Goal: Transaction & Acquisition: Purchase product/service

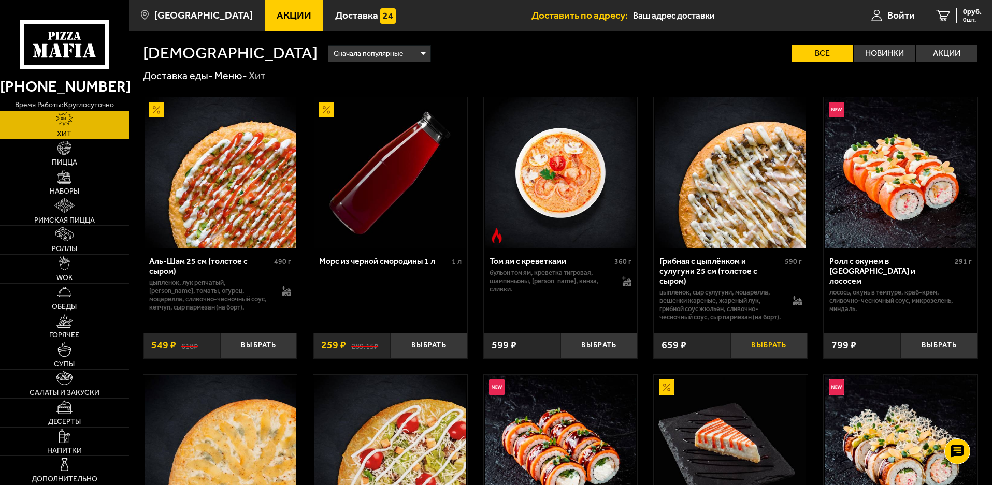
click at [768, 358] on button "Выбрать" at bounding box center [768, 345] width 77 height 25
click at [69, 155] on img at bounding box center [64, 148] width 14 height 14
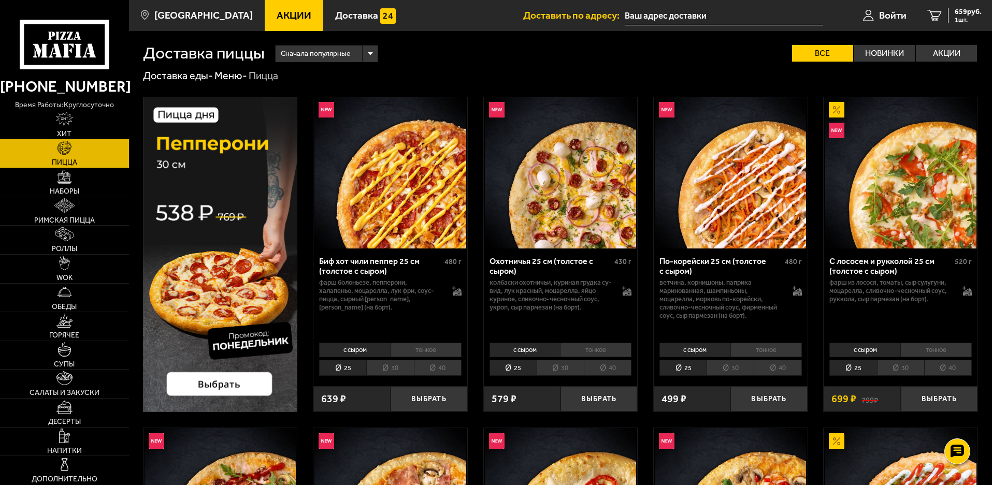
click at [607, 357] on li "тонкое" at bounding box center [595, 350] width 71 height 14
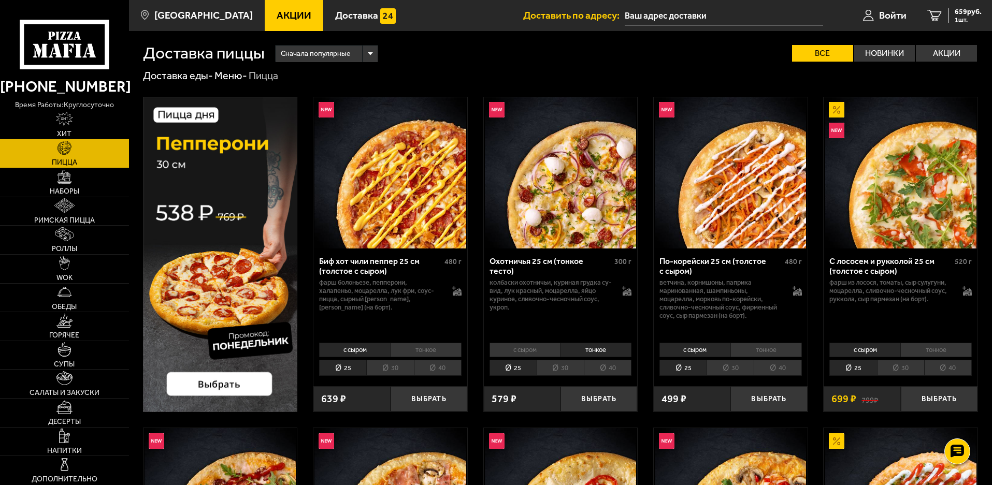
click at [544, 357] on li "с сыром" at bounding box center [524, 350] width 71 height 14
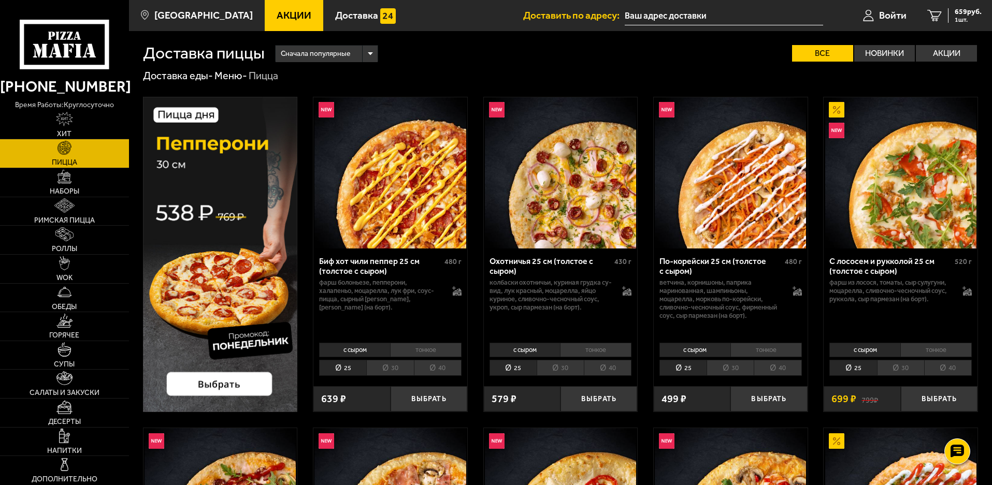
click at [625, 376] on li "40" at bounding box center [608, 368] width 48 height 16
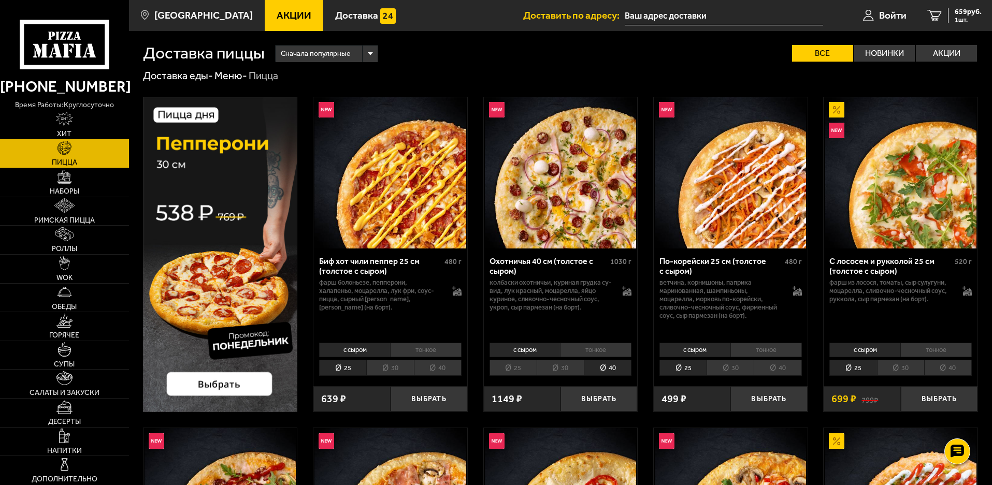
click at [536, 376] on li "25" at bounding box center [512, 368] width 47 height 16
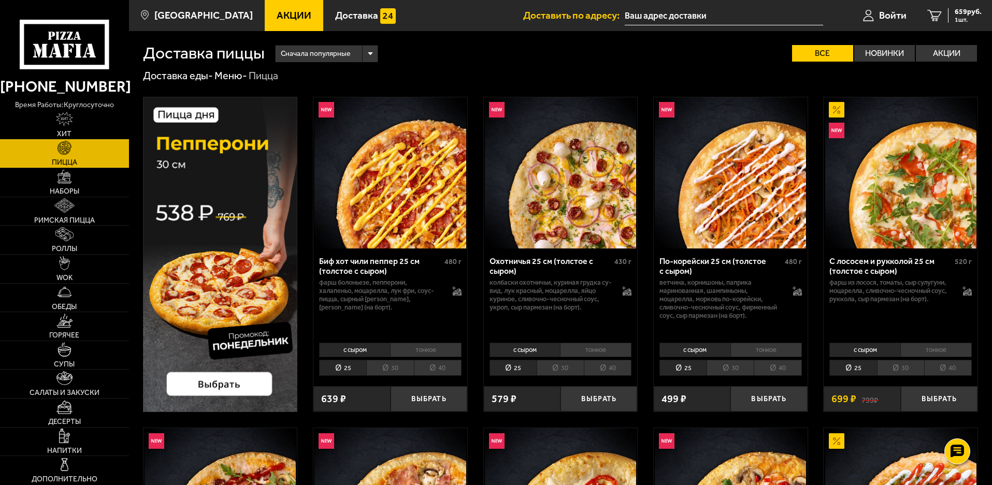
click at [575, 376] on li "30" at bounding box center [559, 368] width 47 height 16
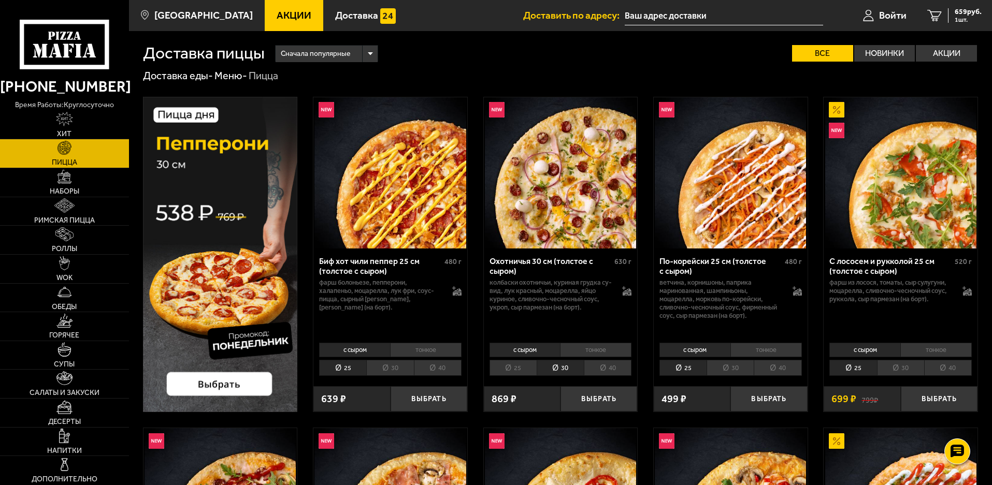
click at [611, 376] on li "40" at bounding box center [608, 368] width 48 height 16
click at [602, 412] on button "Выбрать" at bounding box center [598, 398] width 77 height 25
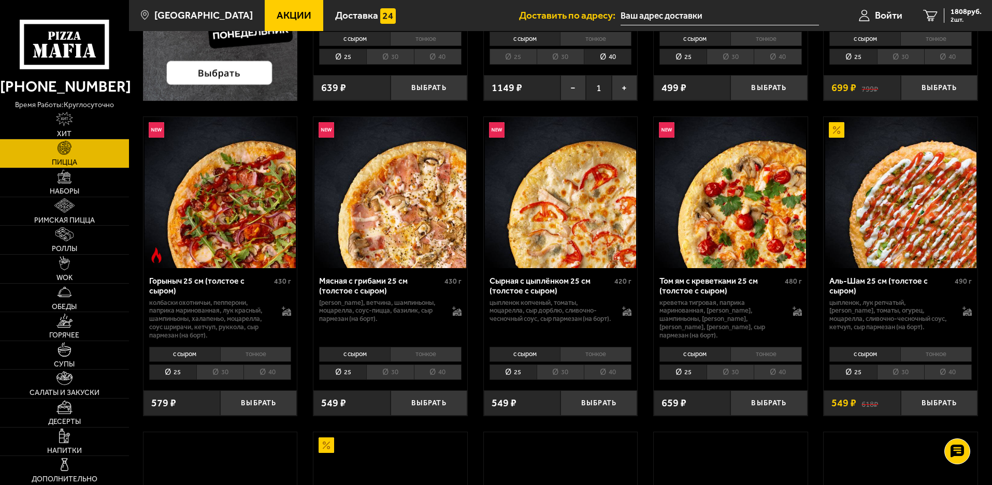
scroll to position [362, 0]
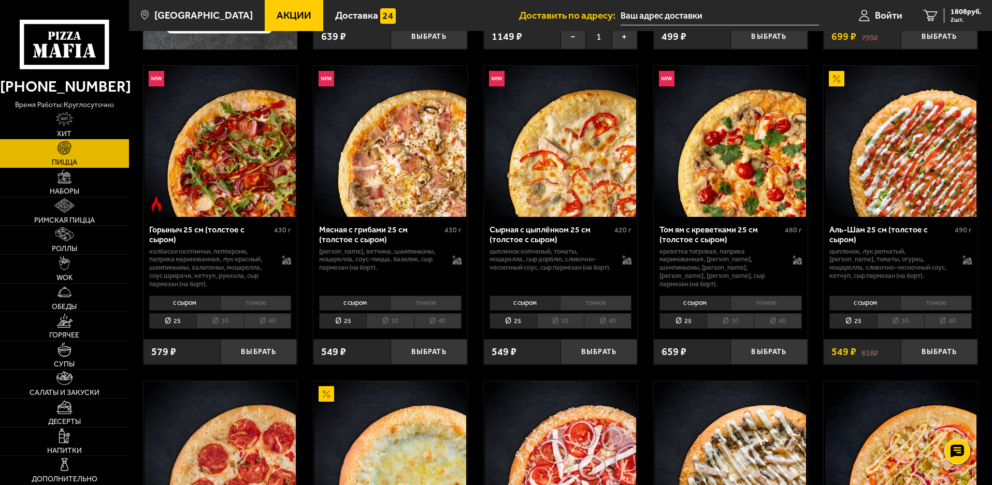
click at [950, 331] on div "с сыром тонкое 25 30 40 Топпинги" at bounding box center [900, 311] width 154 height 39
click at [953, 329] on li "40" at bounding box center [948, 321] width 48 height 16
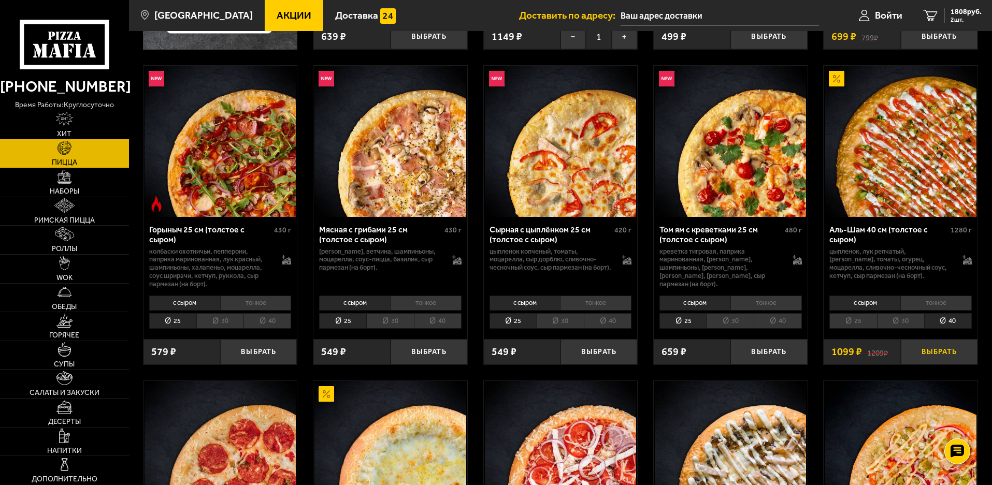
click at [939, 365] on button "Выбрать" at bounding box center [938, 351] width 77 height 25
click at [776, 329] on li "40" at bounding box center [777, 321] width 48 height 16
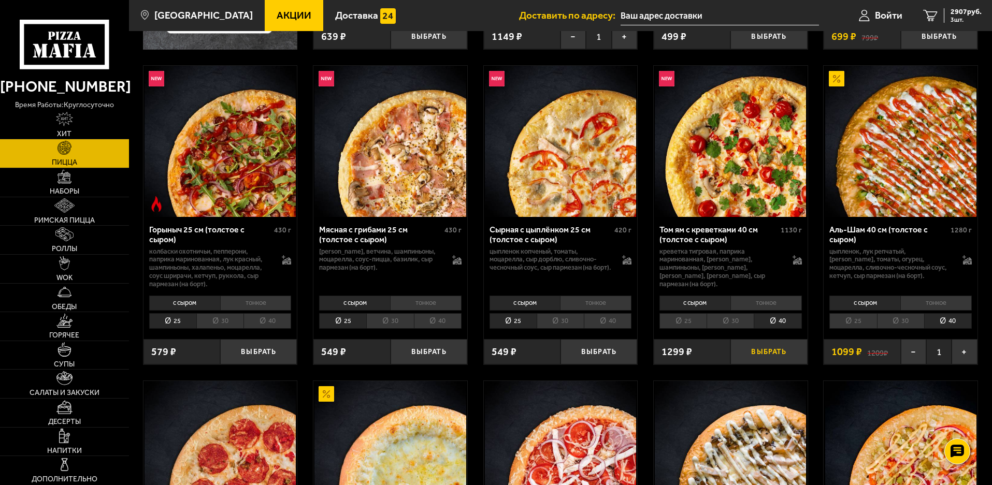
click at [766, 365] on button "Выбрать" at bounding box center [768, 351] width 77 height 25
click at [257, 329] on li "40" at bounding box center [267, 321] width 48 height 16
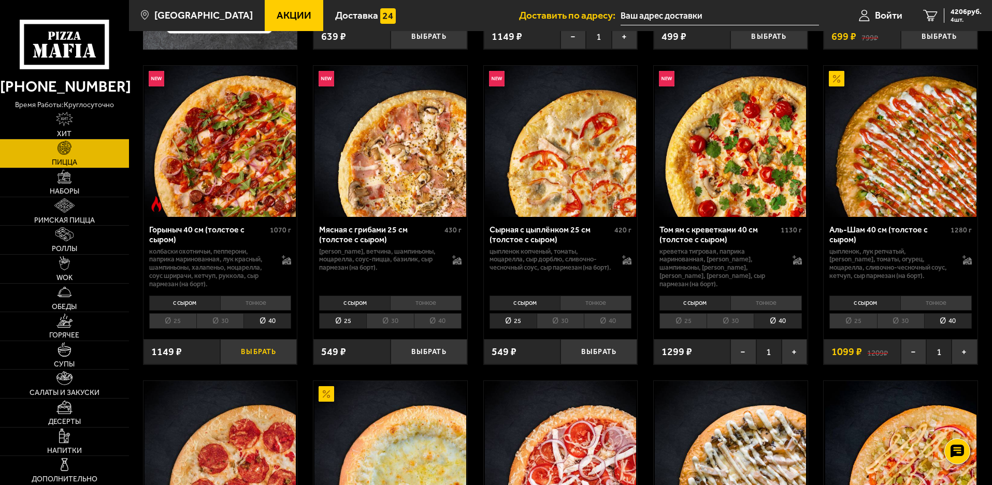
click at [265, 365] on button "Выбрать" at bounding box center [258, 351] width 77 height 25
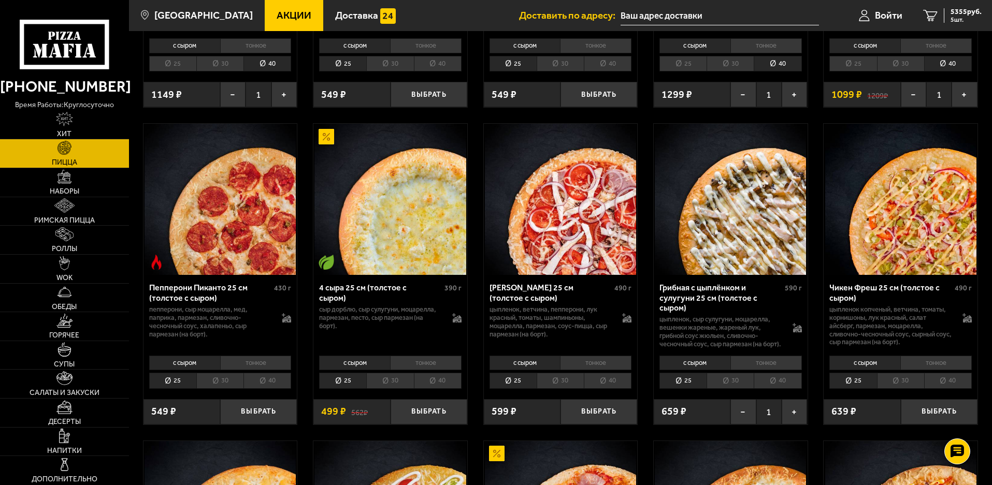
scroll to position [725, 0]
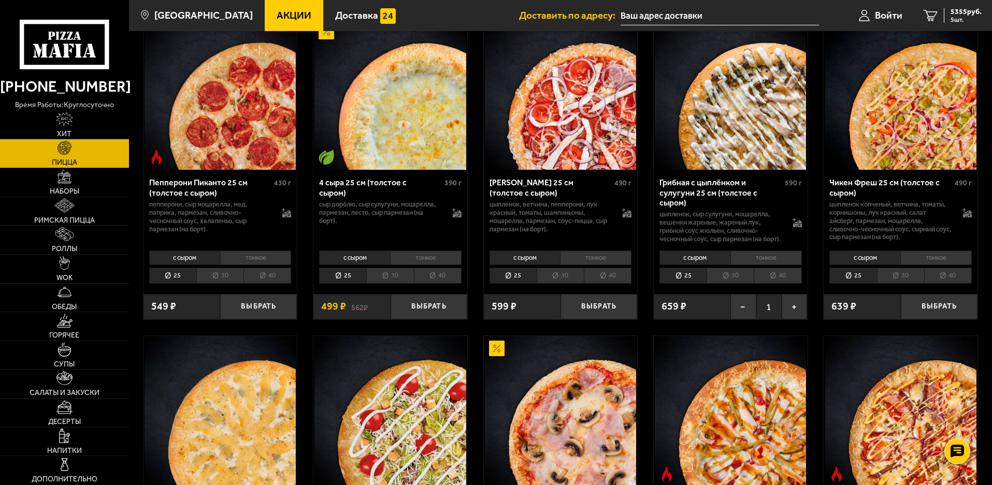
click at [946, 284] on li "40" at bounding box center [948, 276] width 48 height 16
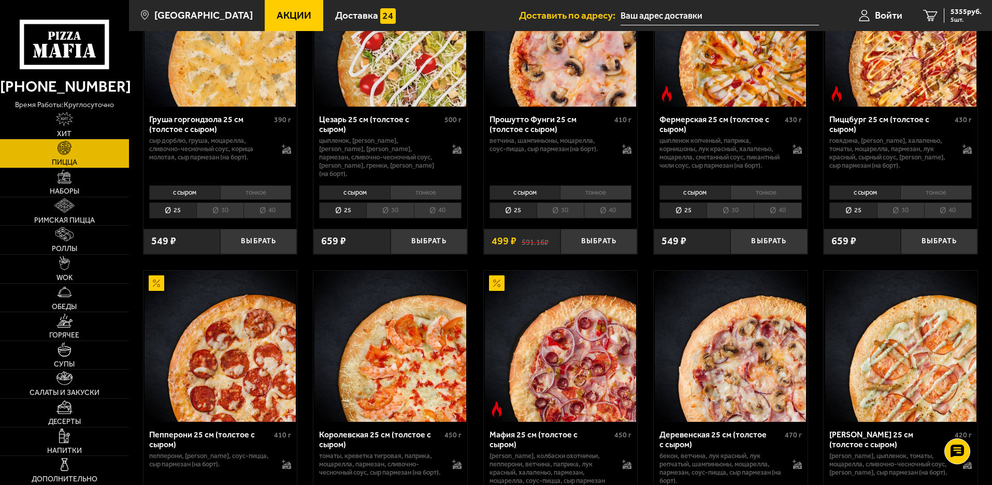
scroll to position [1087, 0]
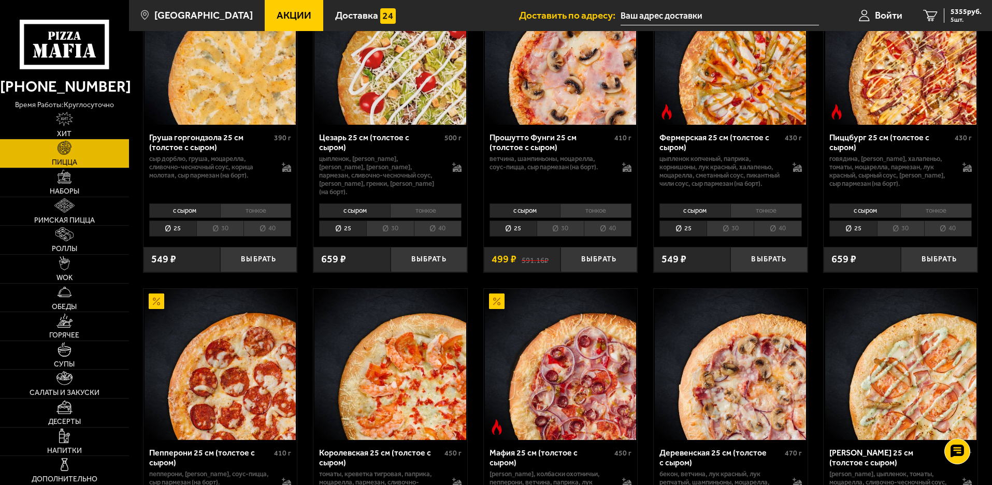
click at [777, 237] on li "40" at bounding box center [777, 229] width 48 height 16
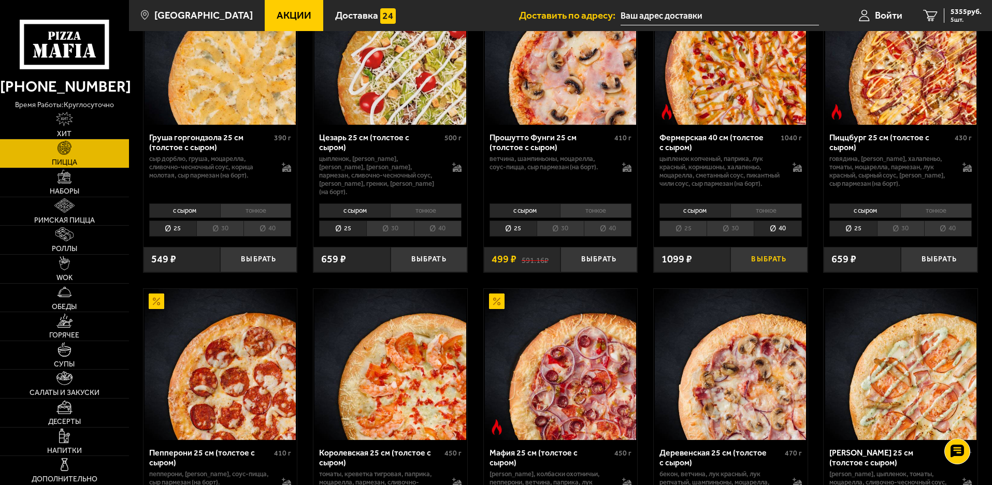
click at [773, 272] on button "Выбрать" at bounding box center [768, 259] width 77 height 25
click at [959, 237] on li "40" at bounding box center [948, 229] width 48 height 16
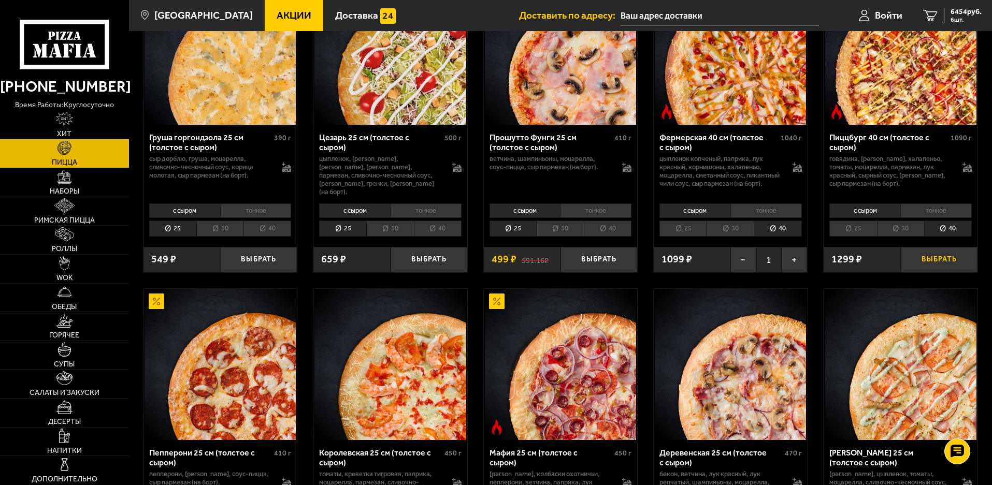
click at [942, 272] on button "Выбрать" at bounding box center [938, 259] width 77 height 25
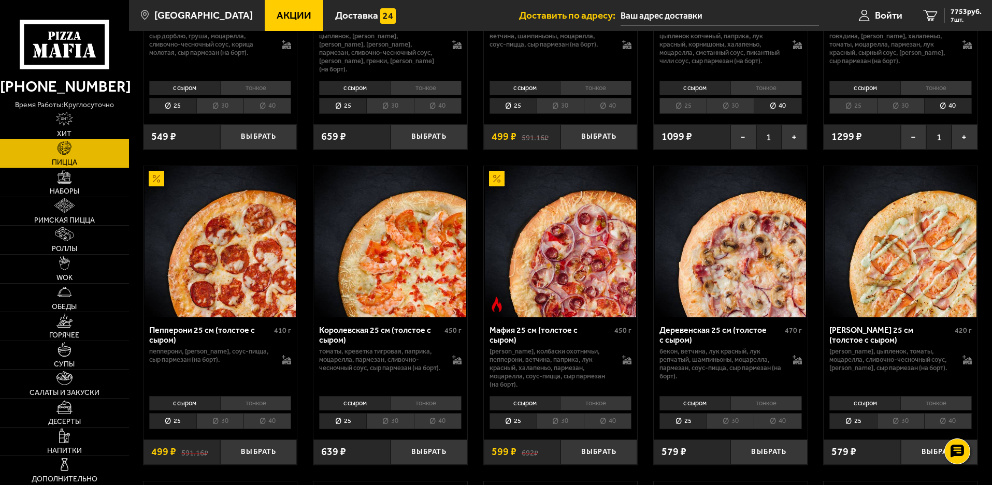
scroll to position [1398, 0]
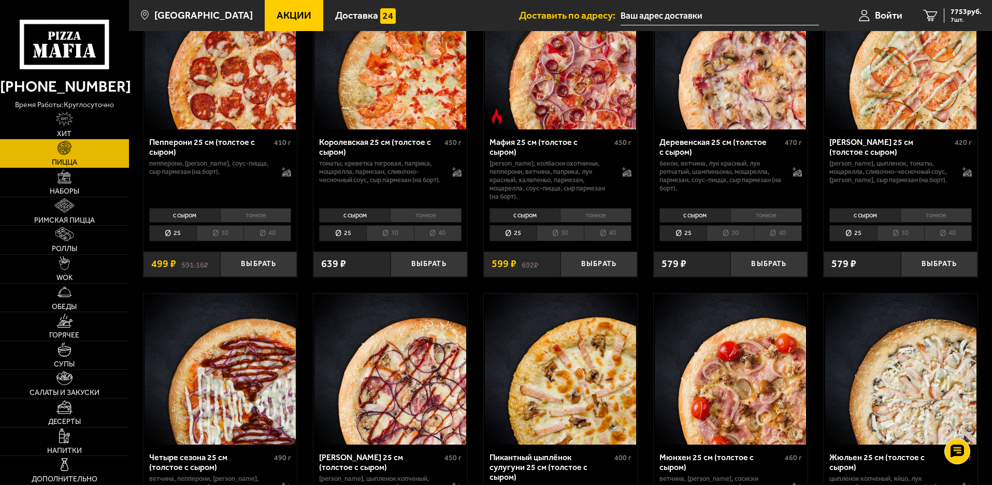
click at [442, 241] on li "40" at bounding box center [438, 233] width 48 height 16
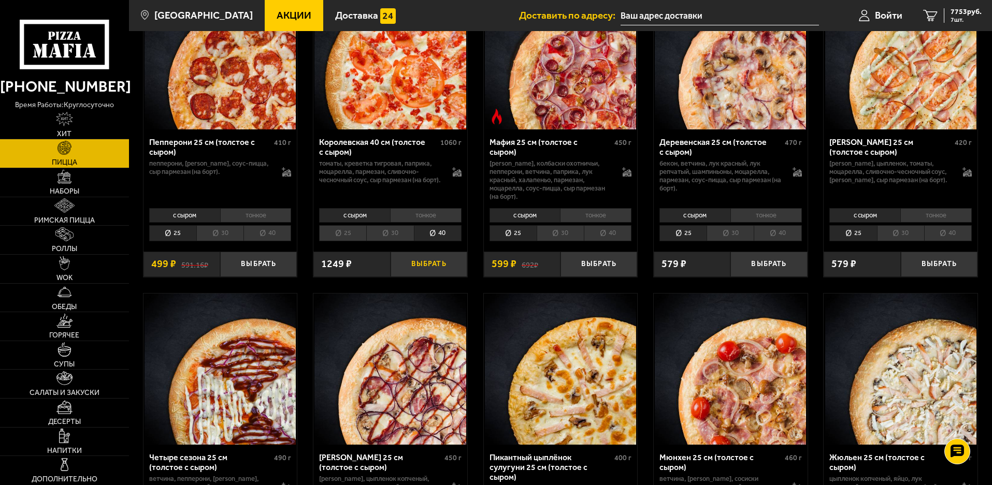
click at [424, 277] on button "Выбрать" at bounding box center [428, 264] width 77 height 25
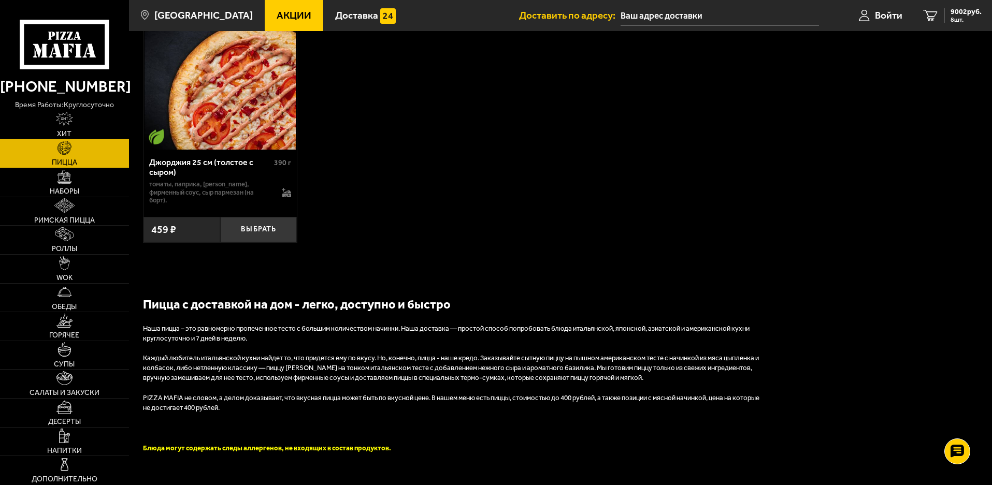
scroll to position [2330, 0]
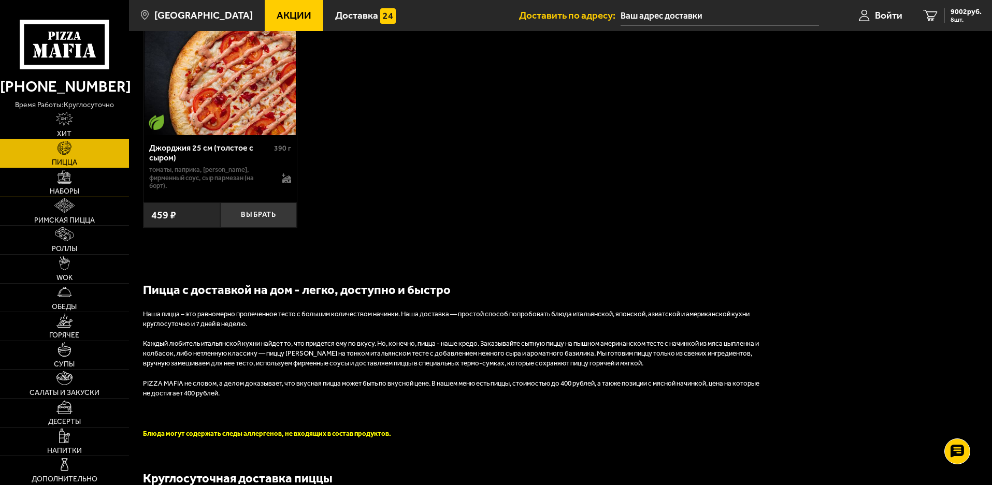
click at [71, 184] on img at bounding box center [64, 177] width 14 height 14
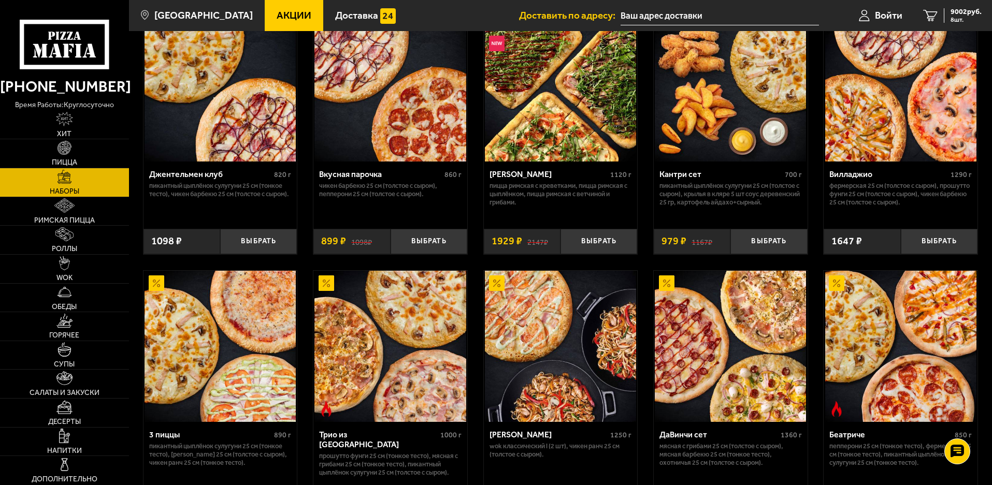
scroll to position [207, 0]
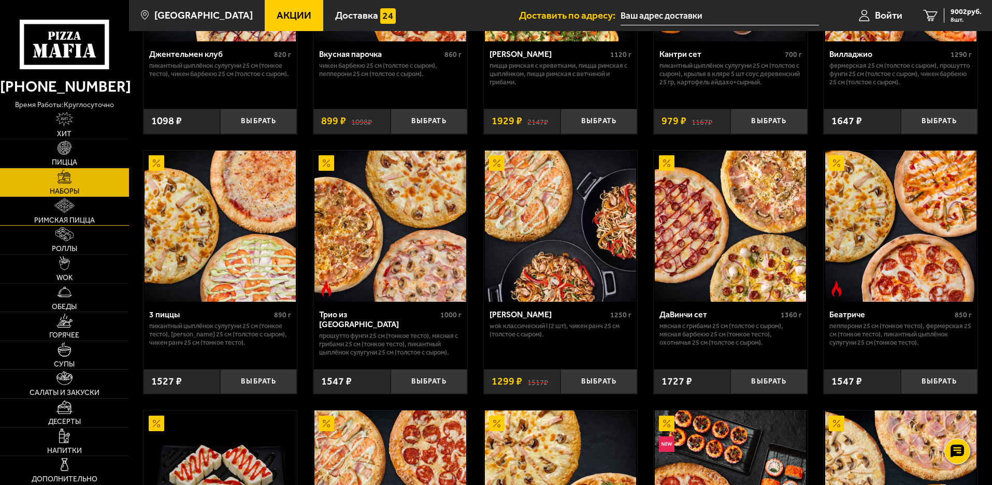
click at [75, 212] on img at bounding box center [64, 205] width 20 height 14
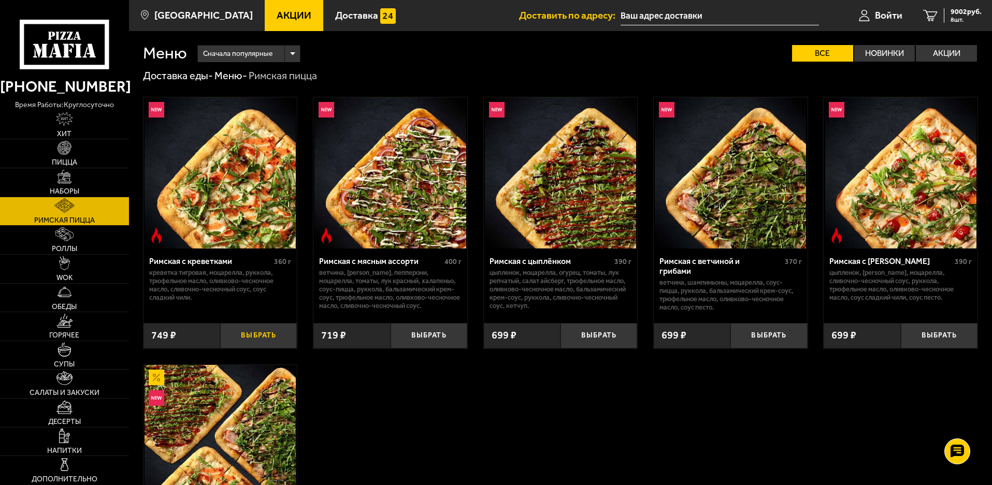
click at [245, 348] on button "Выбрать" at bounding box center [258, 335] width 77 height 25
click at [75, 253] on span "Роллы" at bounding box center [64, 248] width 25 height 7
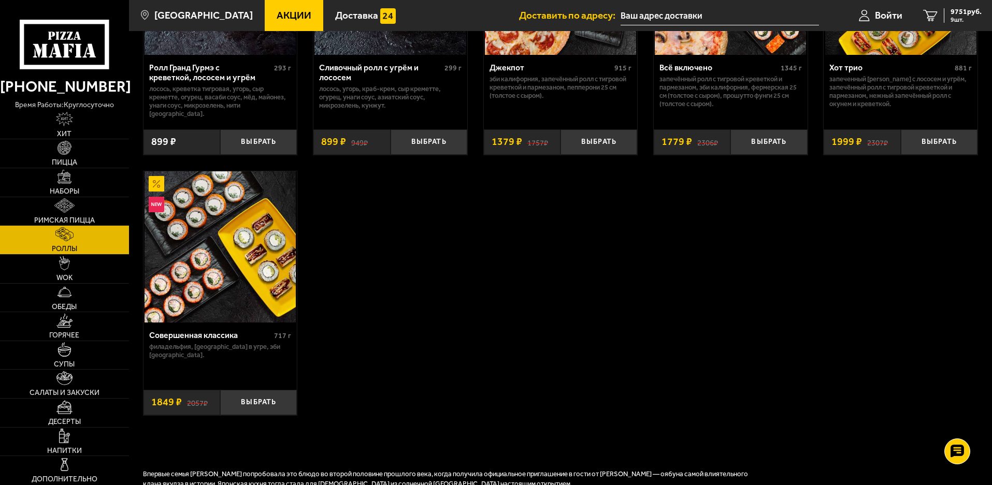
scroll to position [725, 0]
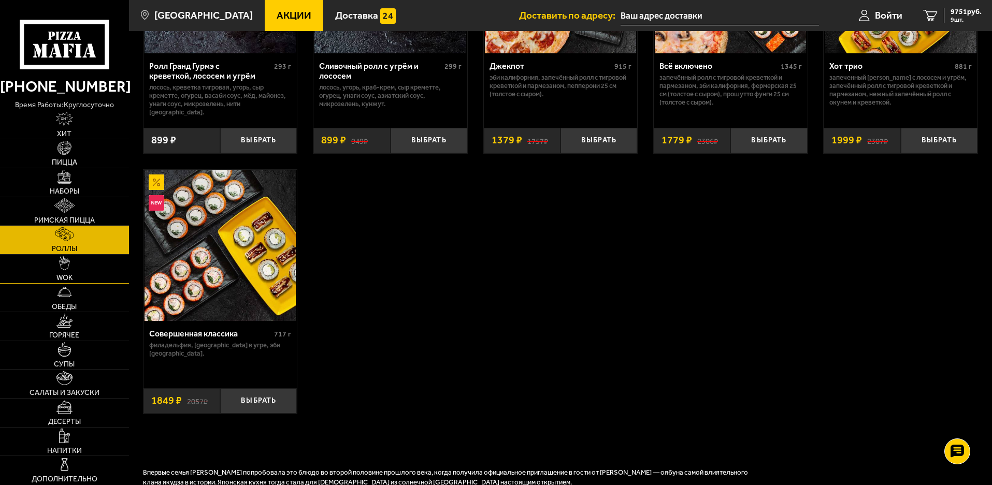
click at [77, 283] on link "WOK" at bounding box center [64, 269] width 129 height 28
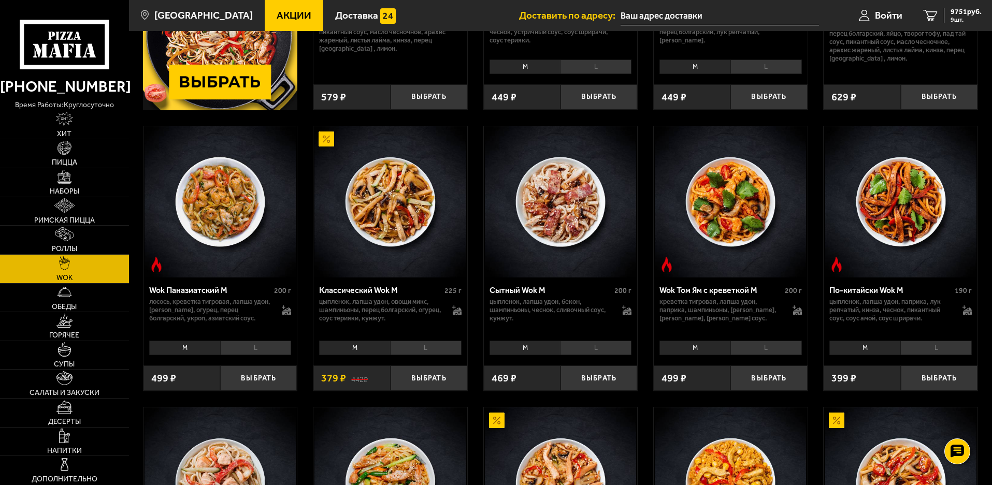
scroll to position [259, 0]
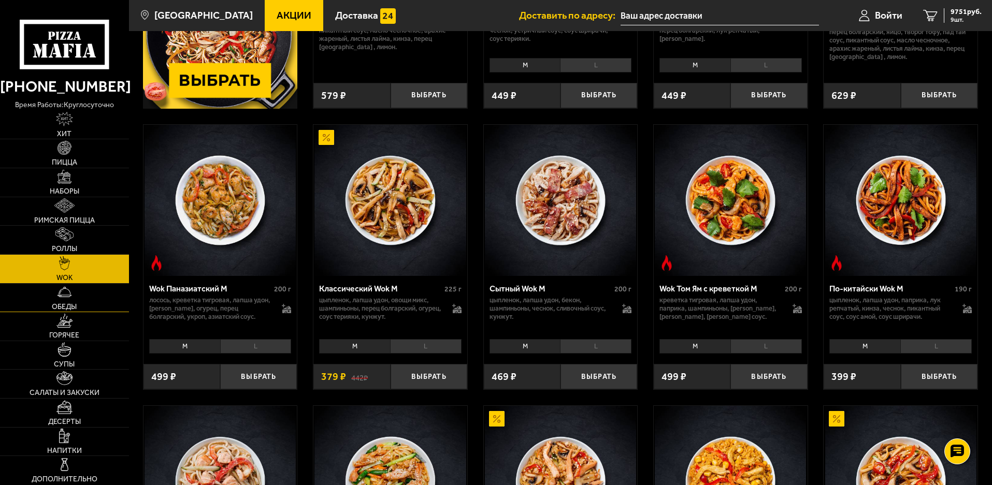
click at [71, 299] on img at bounding box center [64, 292] width 14 height 14
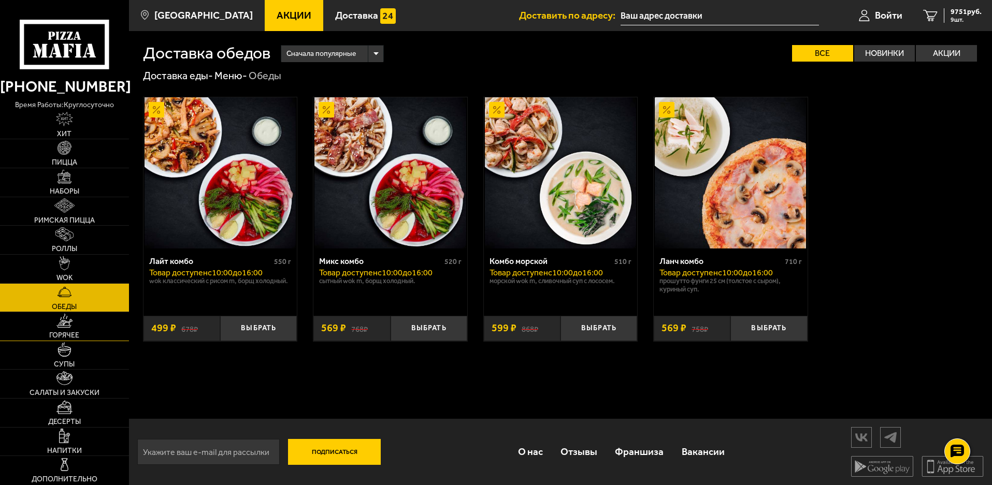
click at [78, 341] on link "Горячее" at bounding box center [64, 326] width 129 height 28
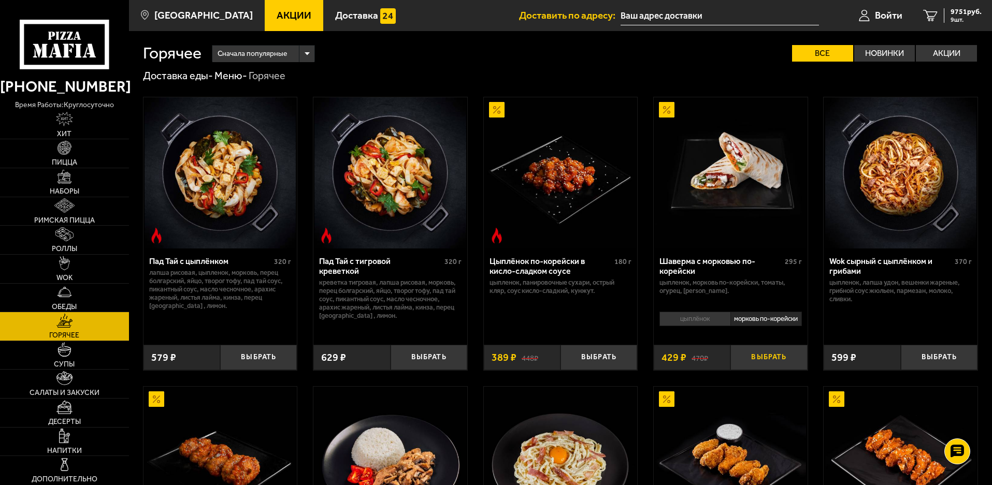
click at [776, 370] on button "Выбрать" at bounding box center [768, 357] width 77 height 25
click at [718, 326] on li "цыплёнок" at bounding box center [694, 319] width 71 height 14
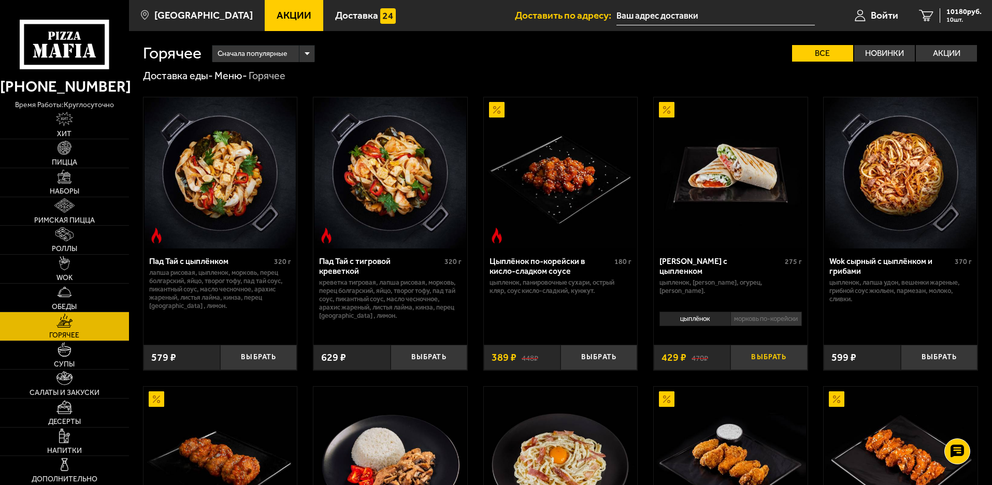
click at [780, 370] on button "Выбрать" at bounding box center [768, 357] width 77 height 25
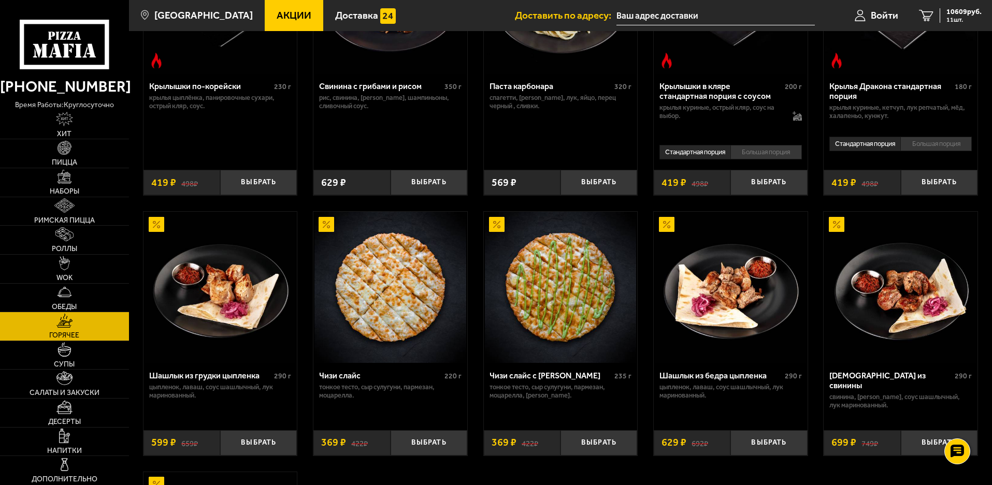
scroll to position [621, 0]
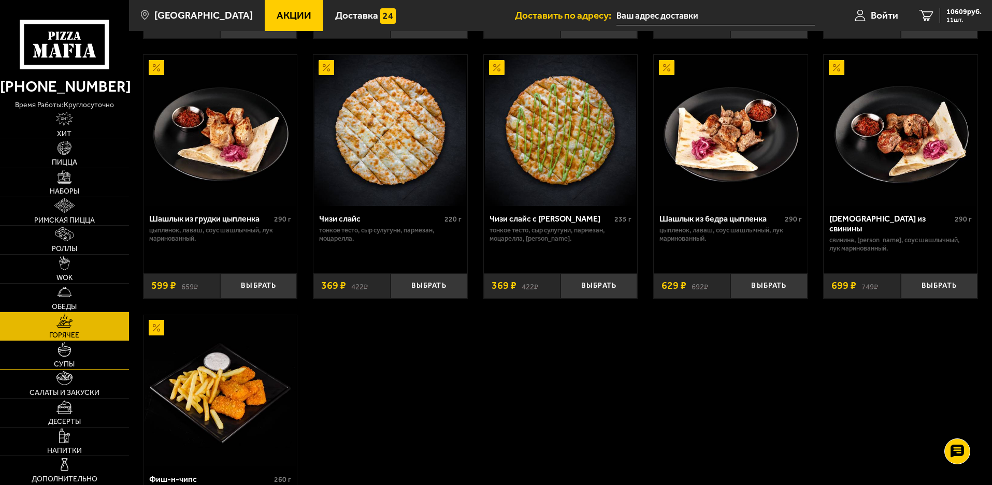
click at [75, 368] on span "Супы" at bounding box center [64, 364] width 21 height 7
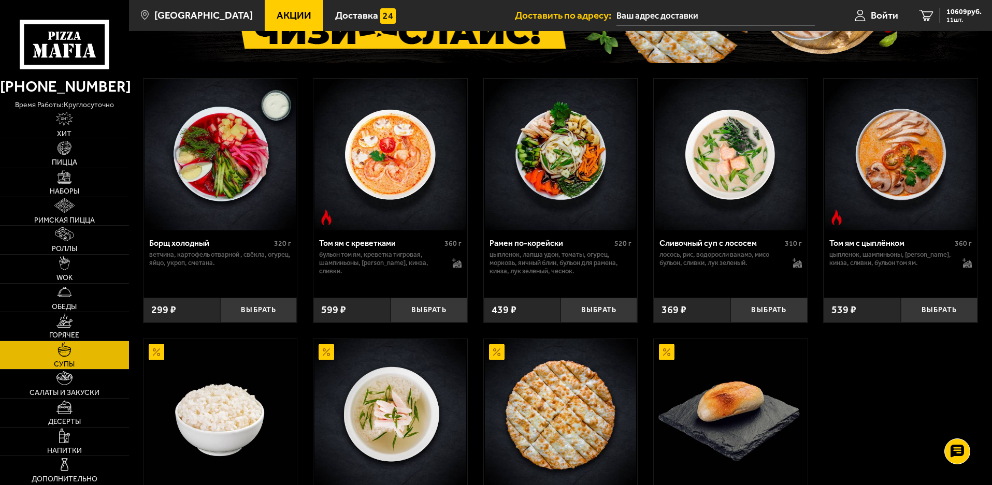
scroll to position [155, 0]
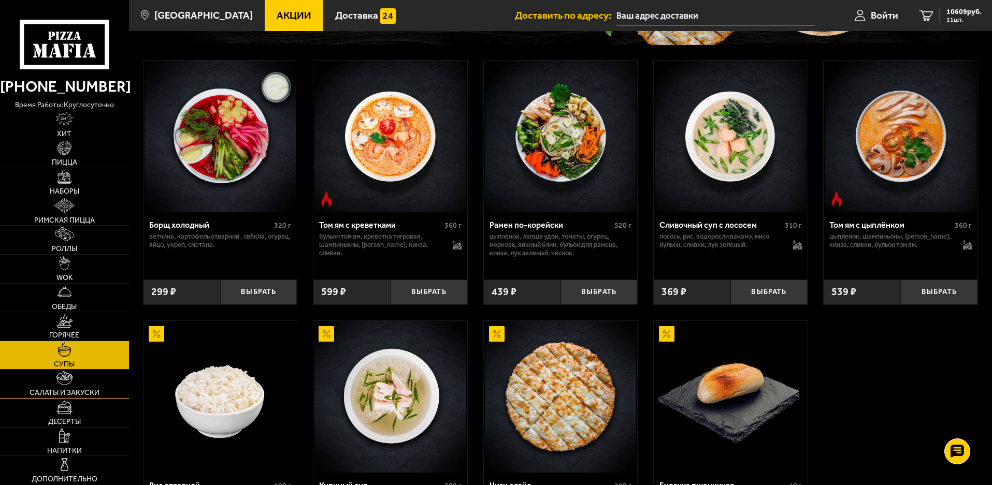
click at [83, 397] on span "Салаты и закуски" at bounding box center [65, 392] width 70 height 7
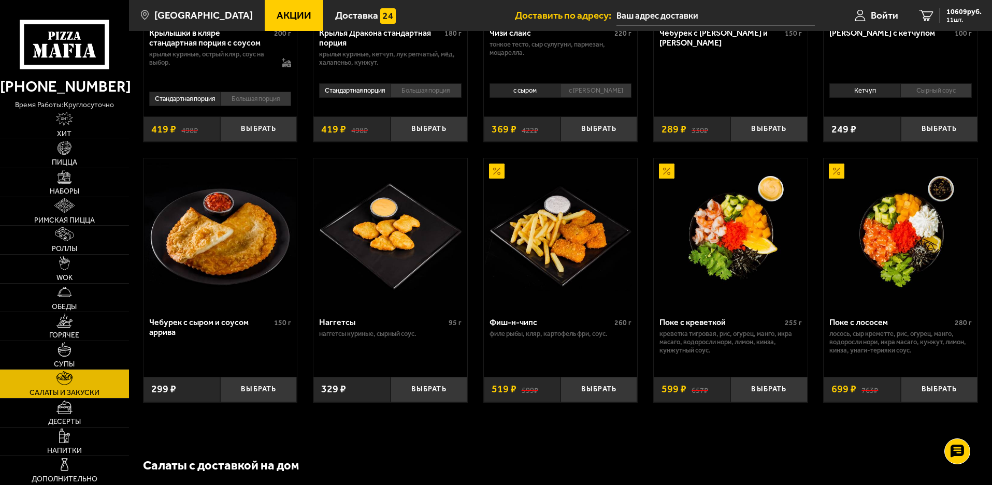
scroll to position [725, 0]
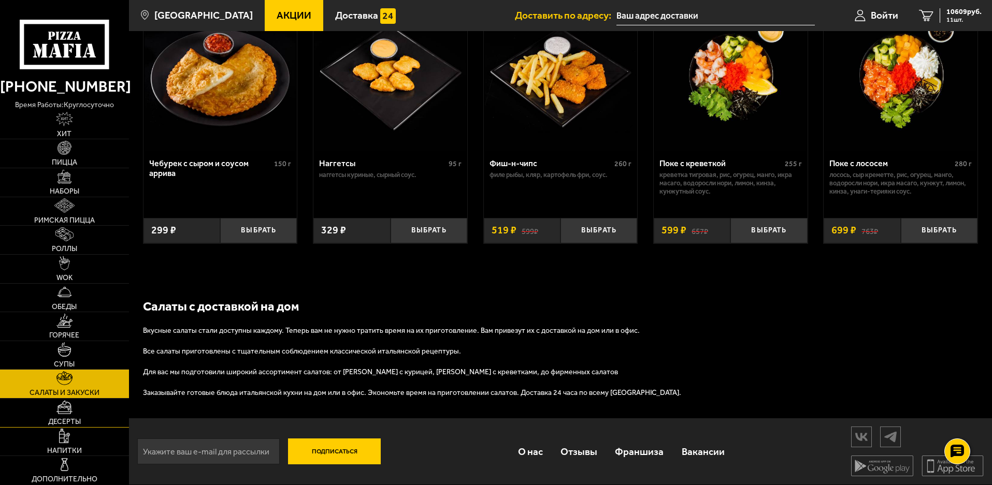
click at [86, 415] on link "Десерты" at bounding box center [64, 413] width 129 height 28
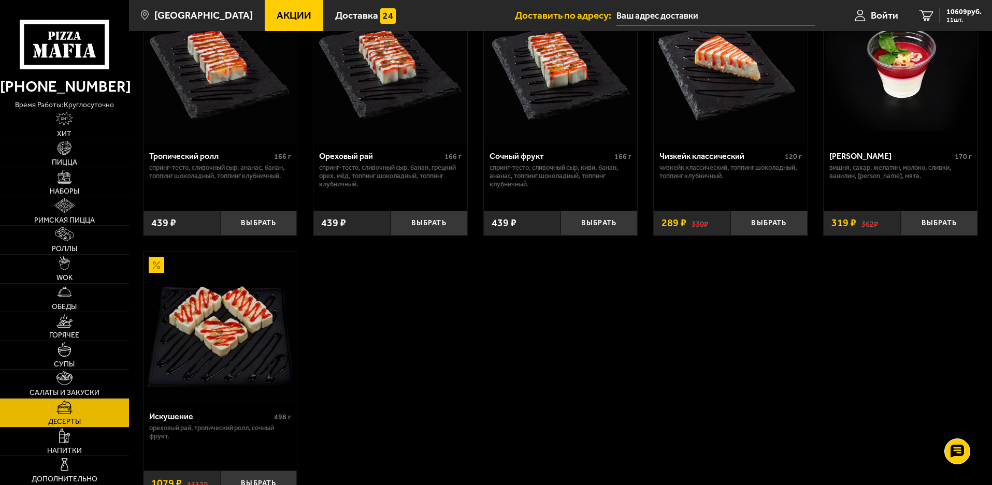
scroll to position [512, 0]
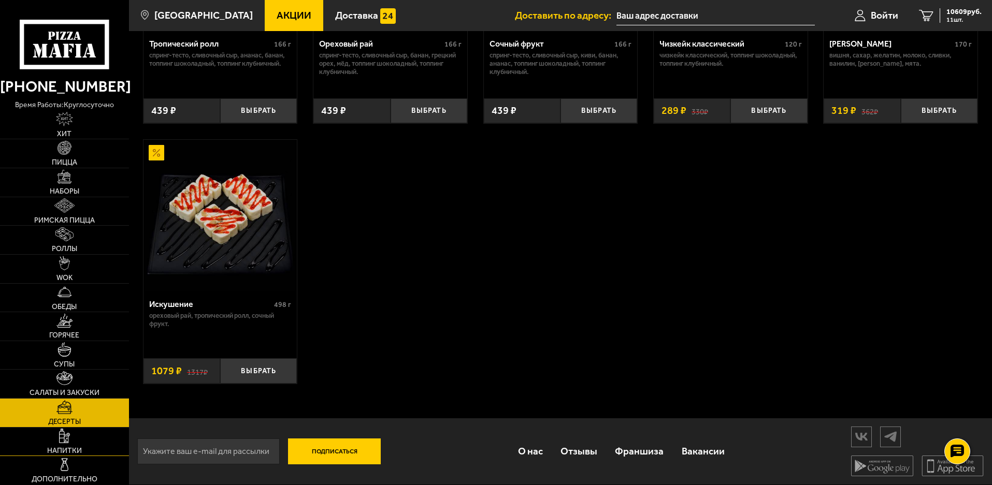
click at [84, 451] on link "Напитки" at bounding box center [64, 442] width 129 height 28
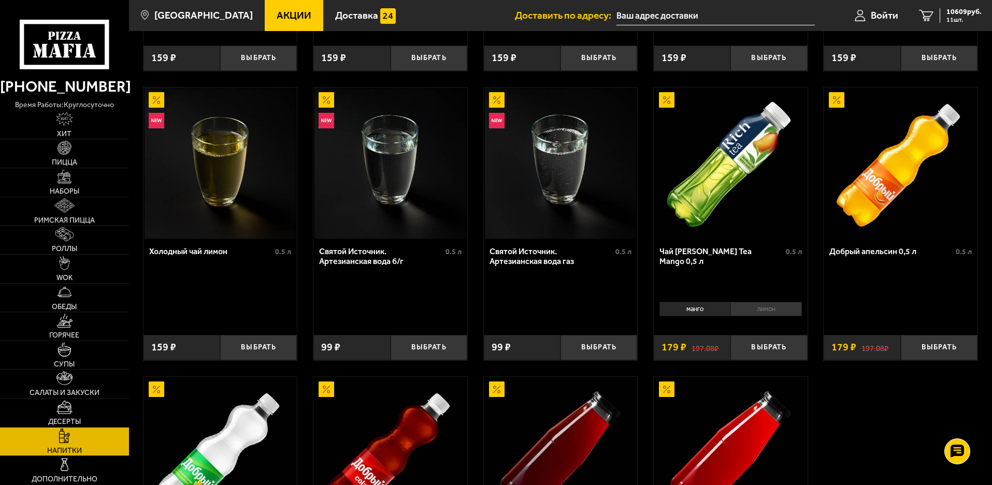
scroll to position [362, 0]
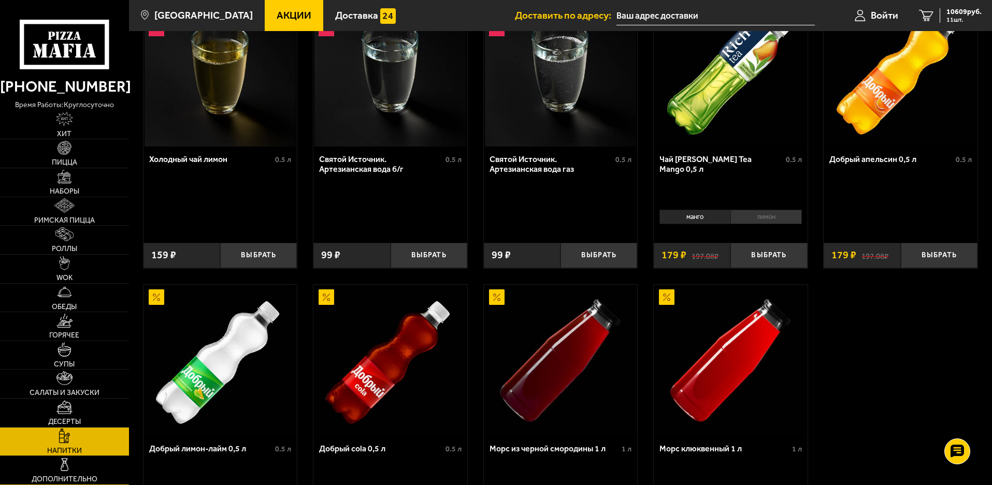
click at [71, 472] on img at bounding box center [64, 465] width 14 height 14
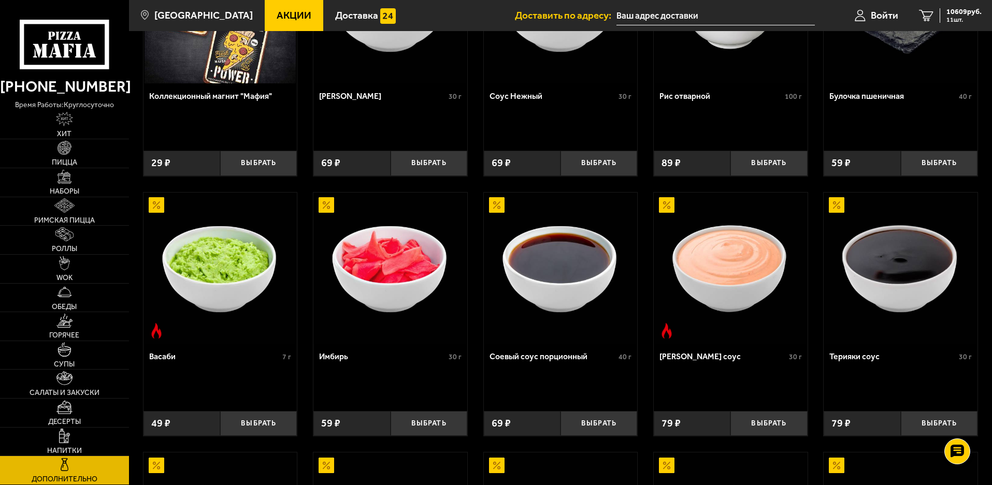
scroll to position [259, 0]
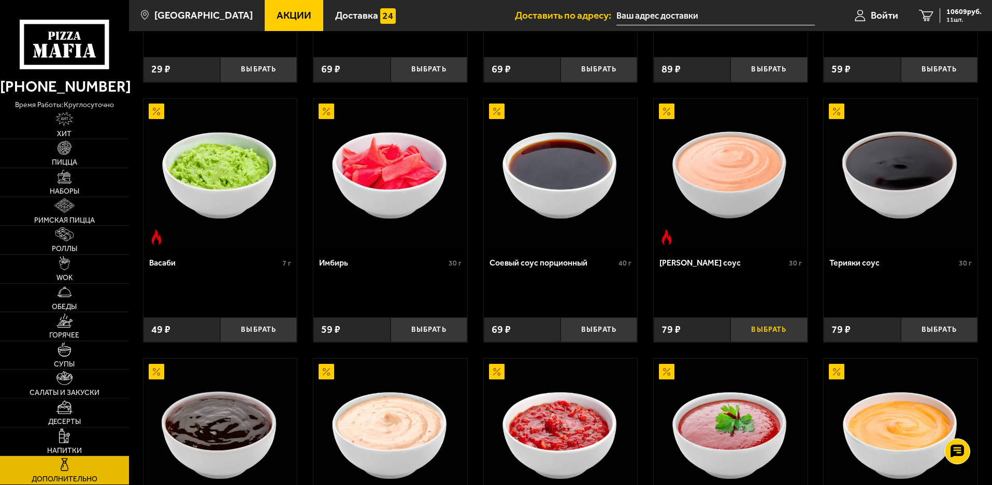
click at [770, 343] on button "Выбрать" at bounding box center [768, 329] width 77 height 25
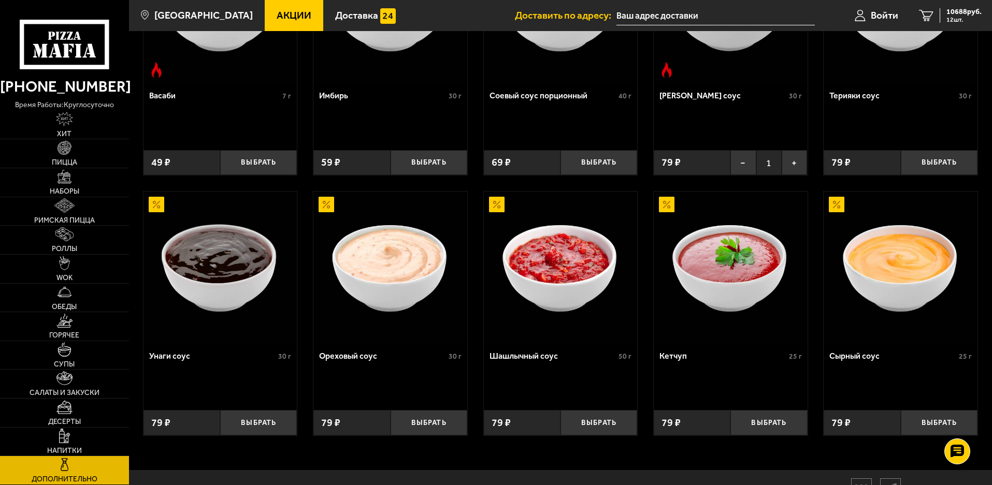
scroll to position [512, 0]
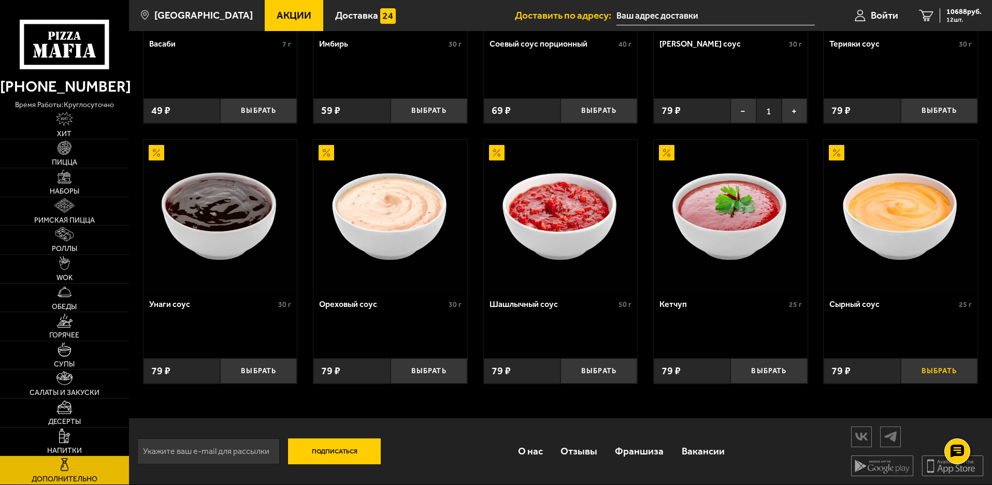
click at [936, 358] on button "Выбрать" at bounding box center [938, 370] width 77 height 25
click at [405, 358] on button "Выбрать" at bounding box center [428, 370] width 77 height 25
click at [70, 443] on img at bounding box center [64, 436] width 11 height 14
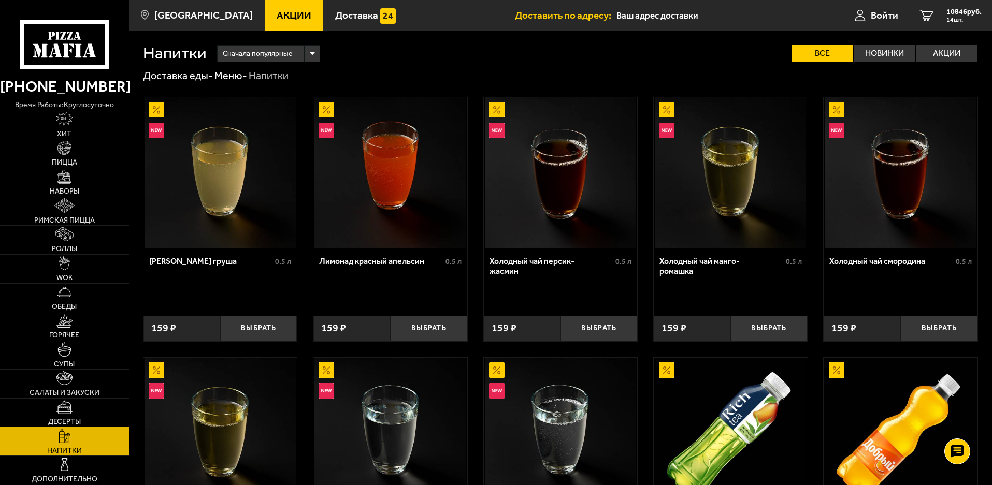
click at [72, 414] on img at bounding box center [64, 407] width 16 height 14
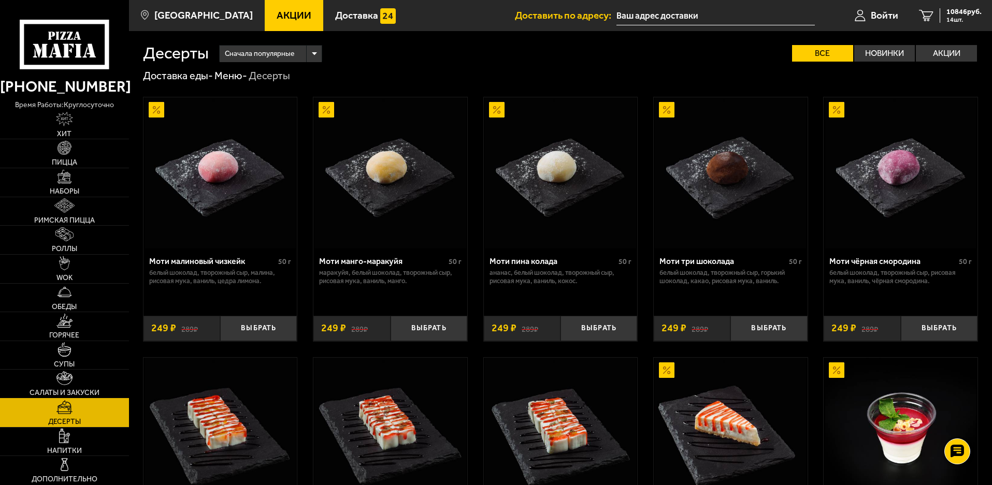
click at [72, 385] on img at bounding box center [64, 378] width 16 height 14
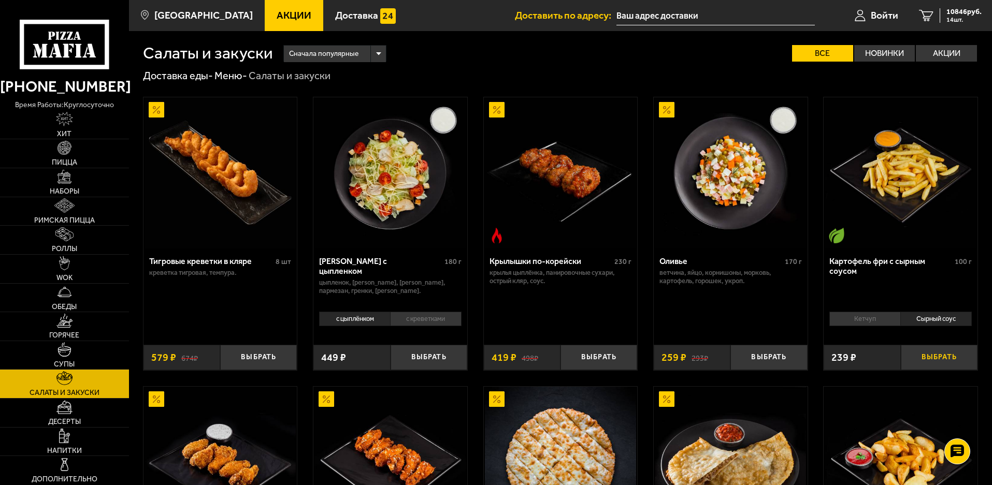
click at [930, 370] on button "Выбрать" at bounding box center [938, 357] width 77 height 25
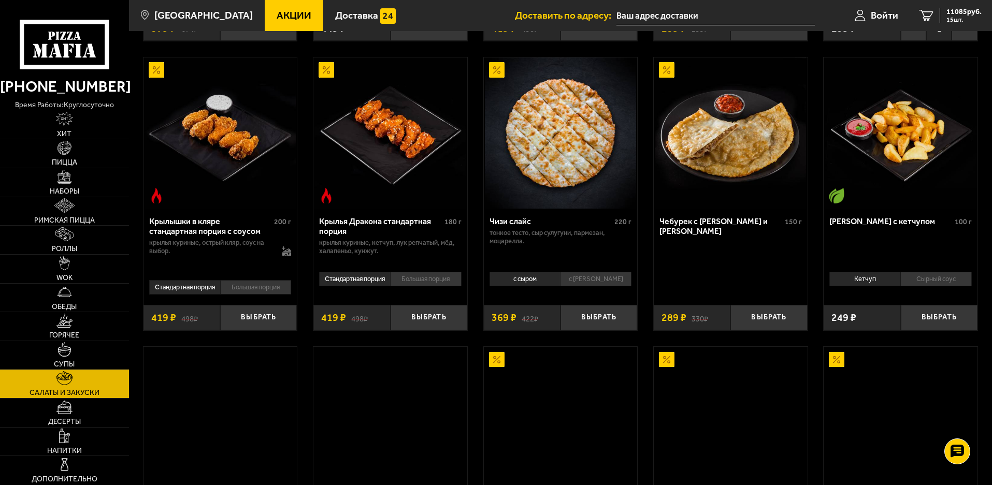
scroll to position [362, 0]
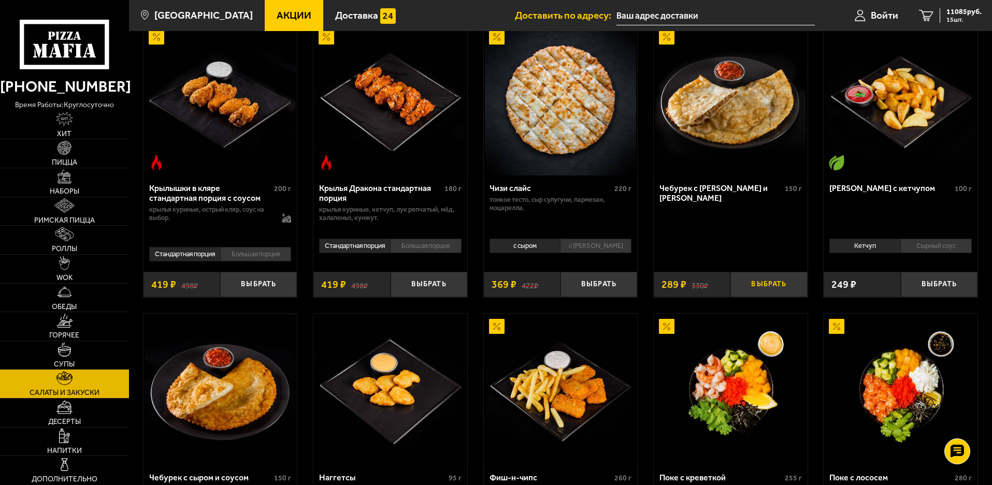
click at [764, 297] on button "Выбрать" at bounding box center [768, 284] width 77 height 25
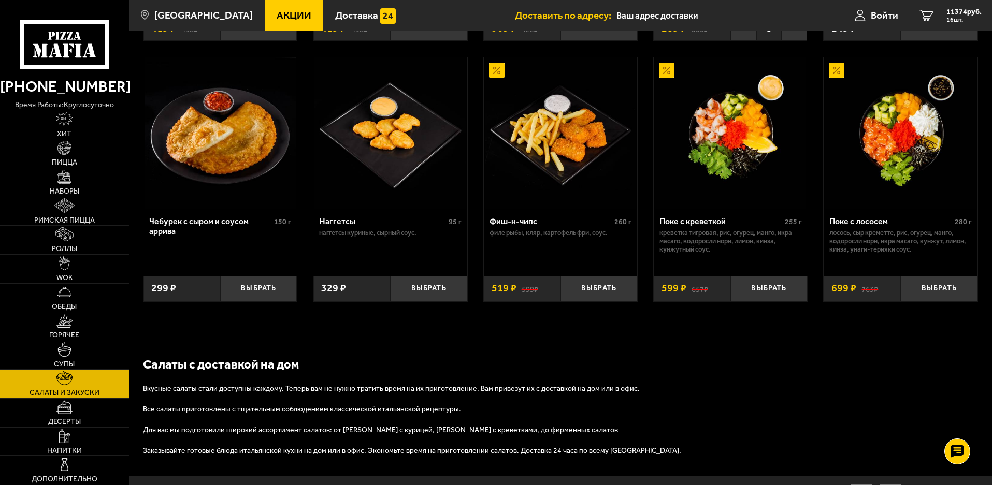
scroll to position [621, 0]
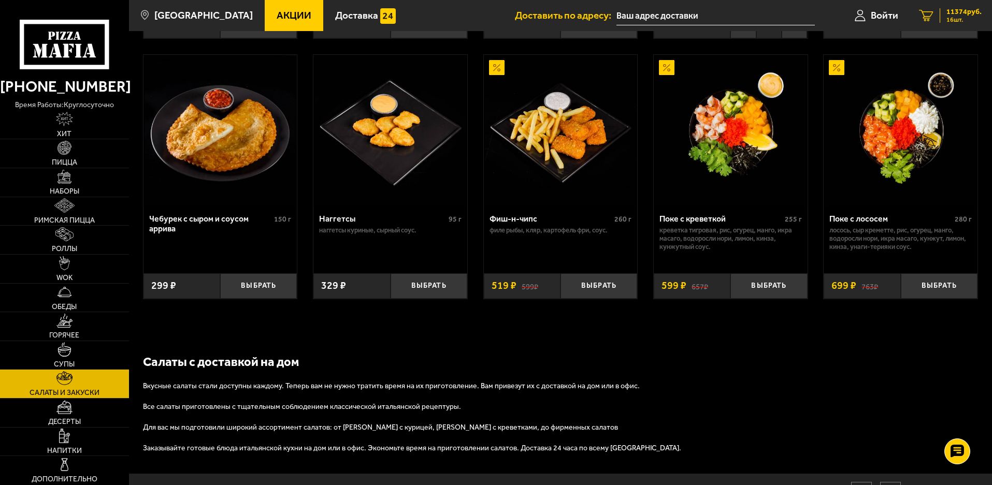
click at [937, 16] on link "16 11374 руб. 16 шт." at bounding box center [949, 15] width 83 height 31
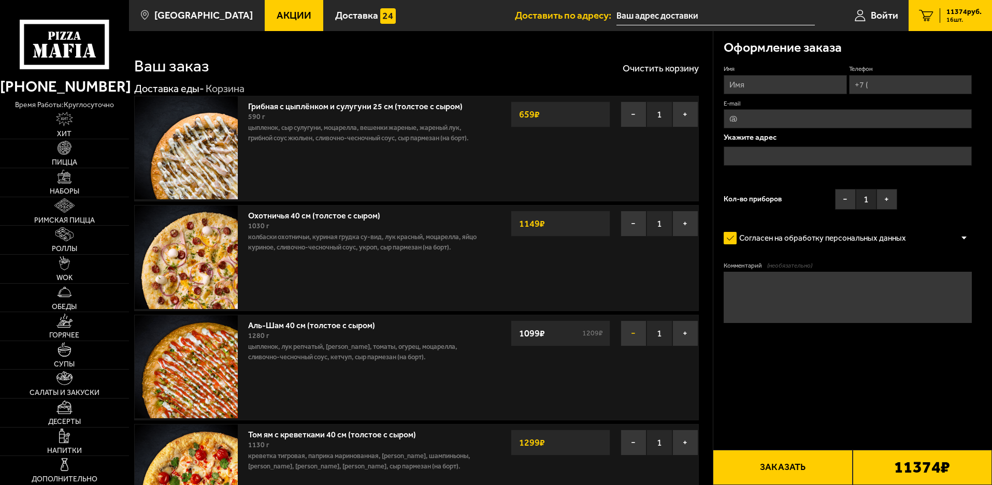
click at [627, 346] on button "−" at bounding box center [633, 334] width 26 height 26
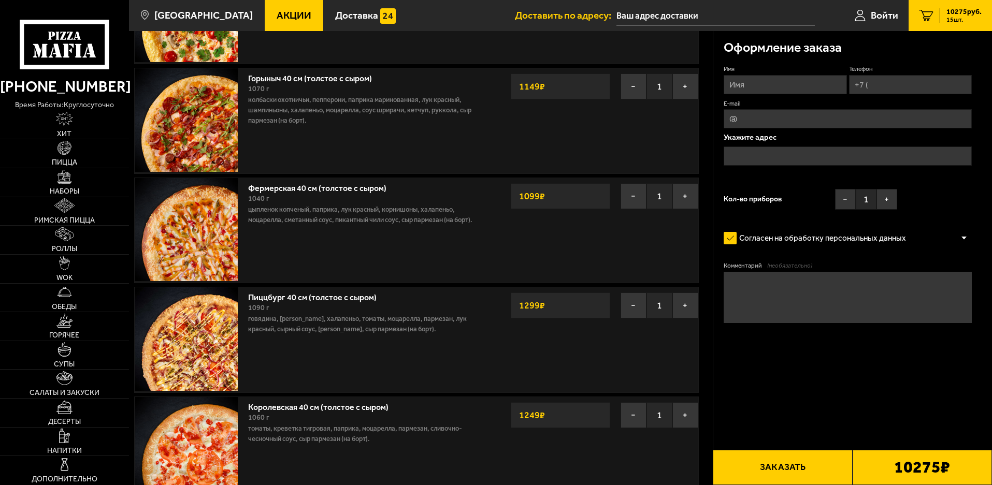
scroll to position [259, 0]
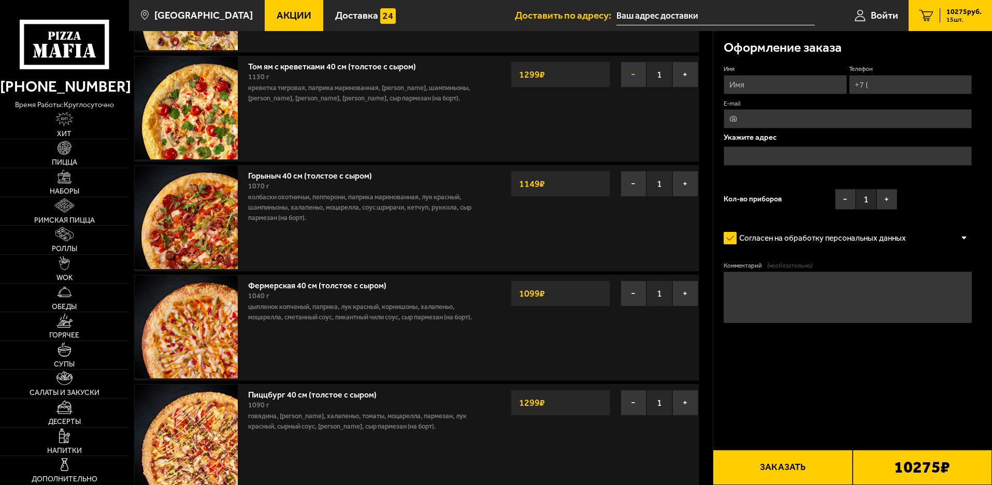
click at [634, 88] on button "−" at bounding box center [633, 75] width 26 height 26
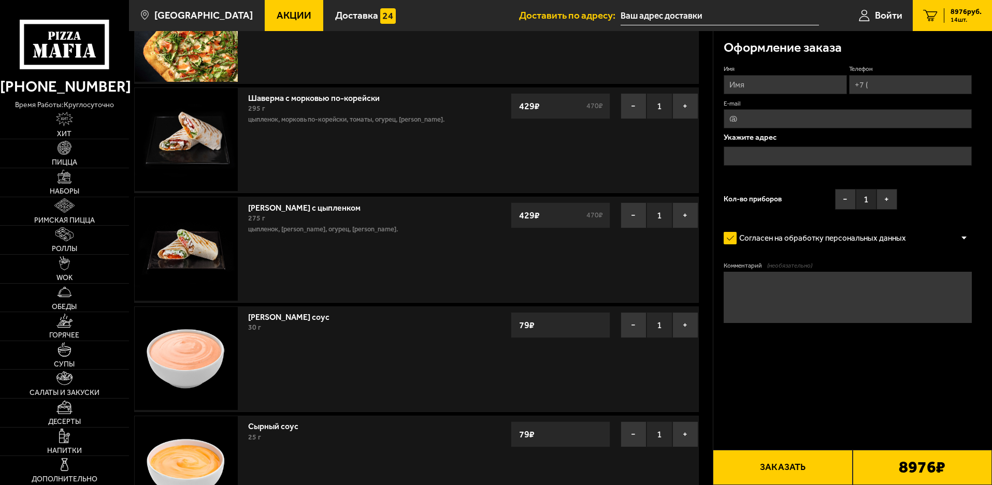
scroll to position [777, 0]
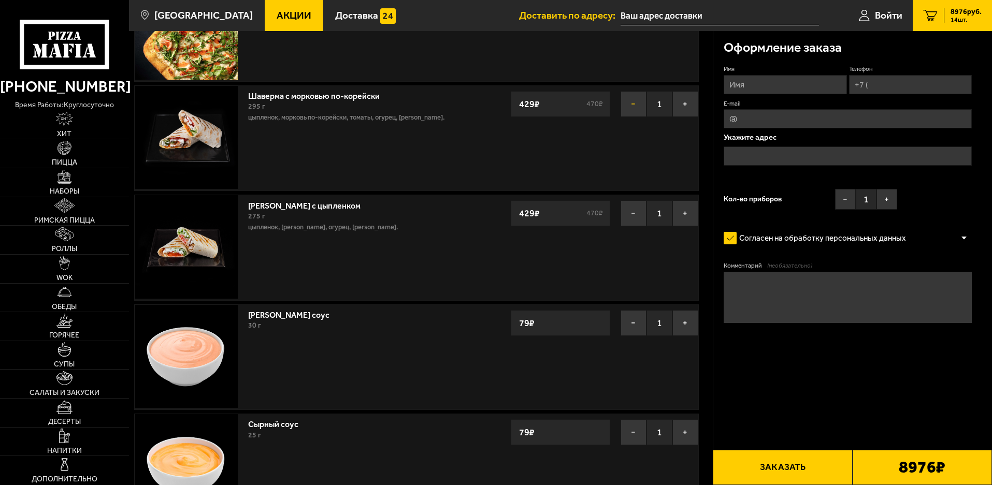
click at [625, 117] on button "−" at bounding box center [633, 104] width 26 height 26
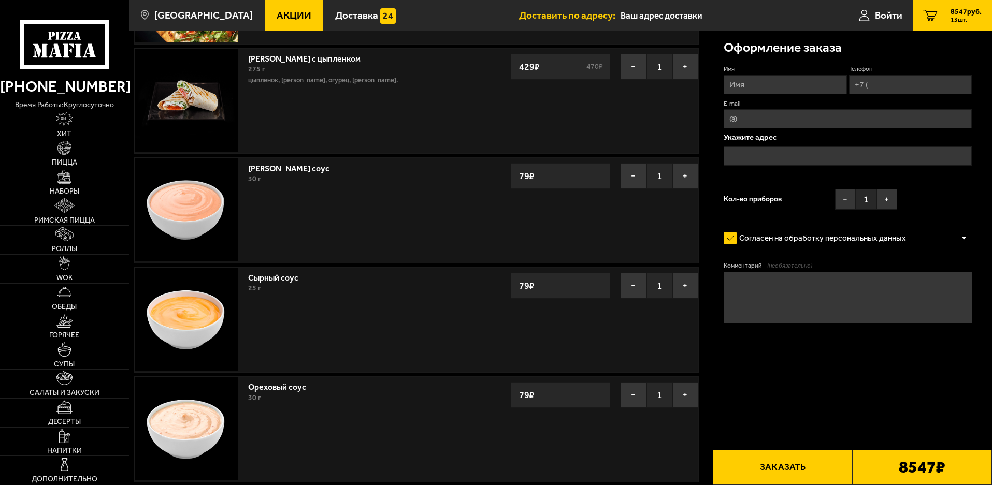
scroll to position [932, 0]
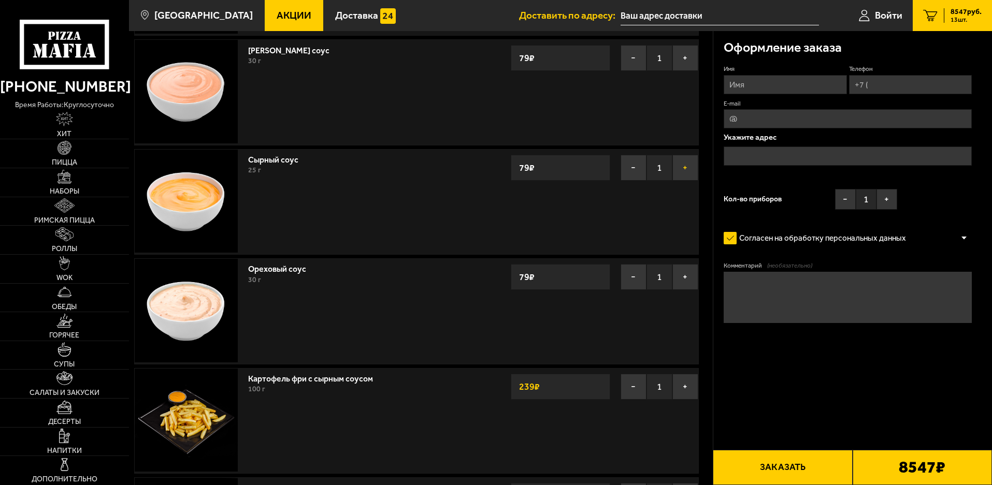
click at [681, 181] on button "+" at bounding box center [685, 168] width 26 height 26
click at [685, 71] on button "+" at bounding box center [685, 58] width 26 height 26
click at [688, 290] on button "+" at bounding box center [685, 277] width 26 height 26
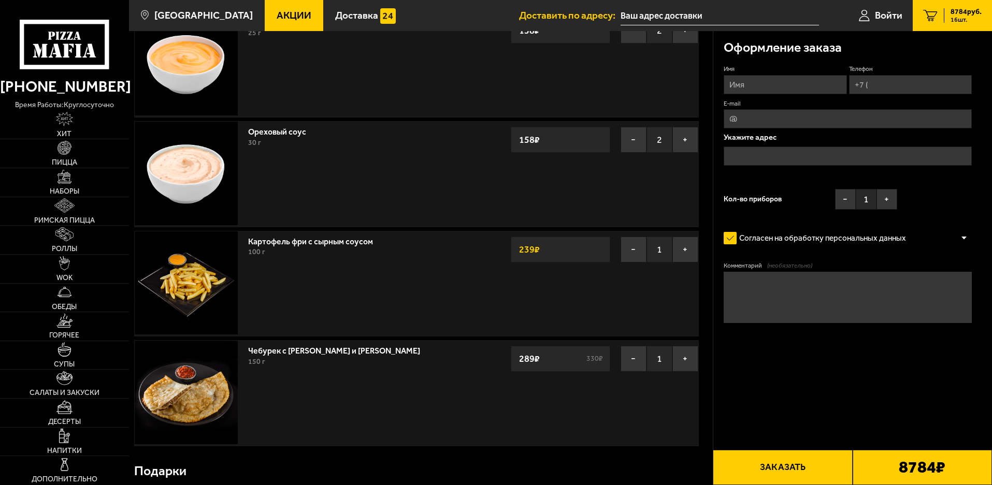
scroll to position [1087, 0]
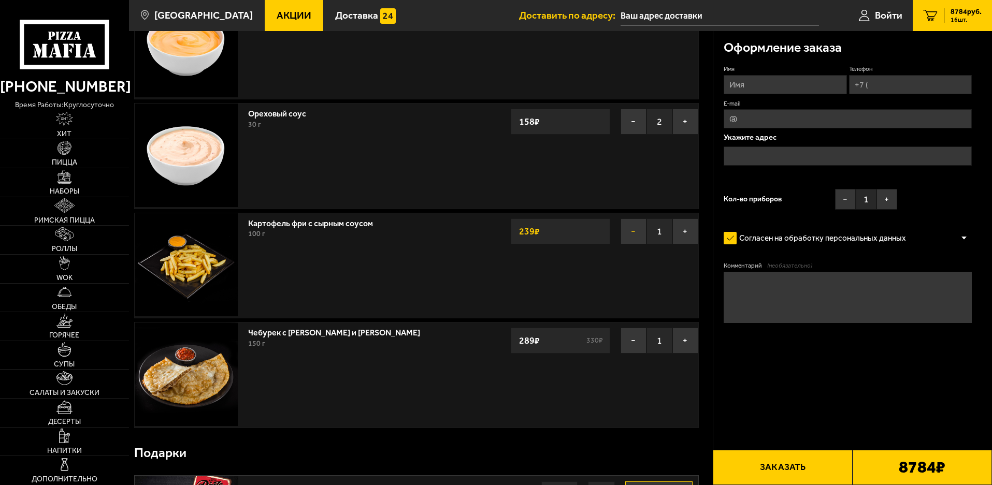
click at [630, 244] on button "−" at bounding box center [633, 232] width 26 height 26
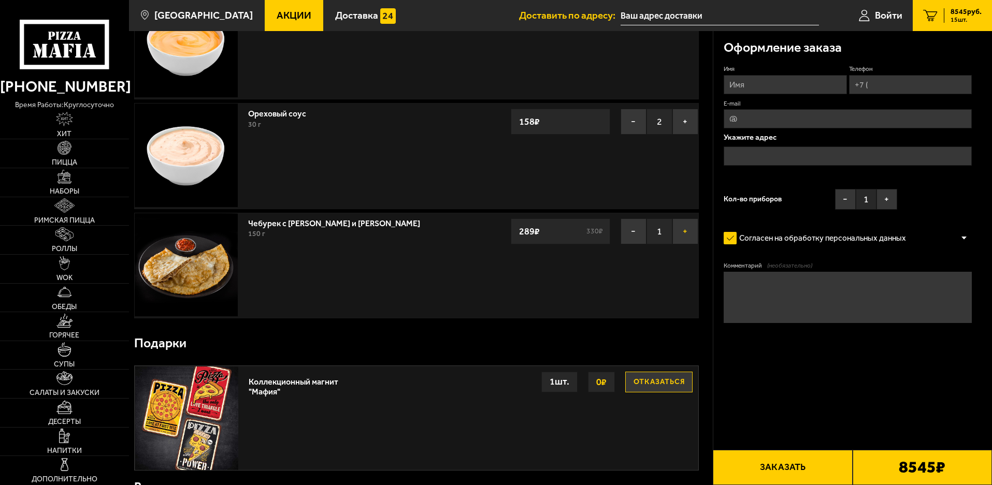
click at [684, 244] on button "+" at bounding box center [685, 232] width 26 height 26
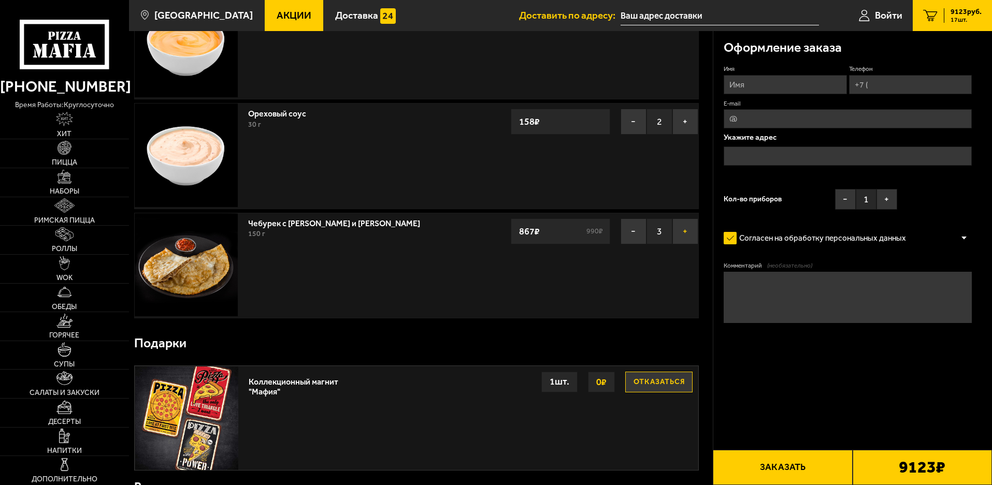
click at [684, 244] on button "+" at bounding box center [685, 232] width 26 height 26
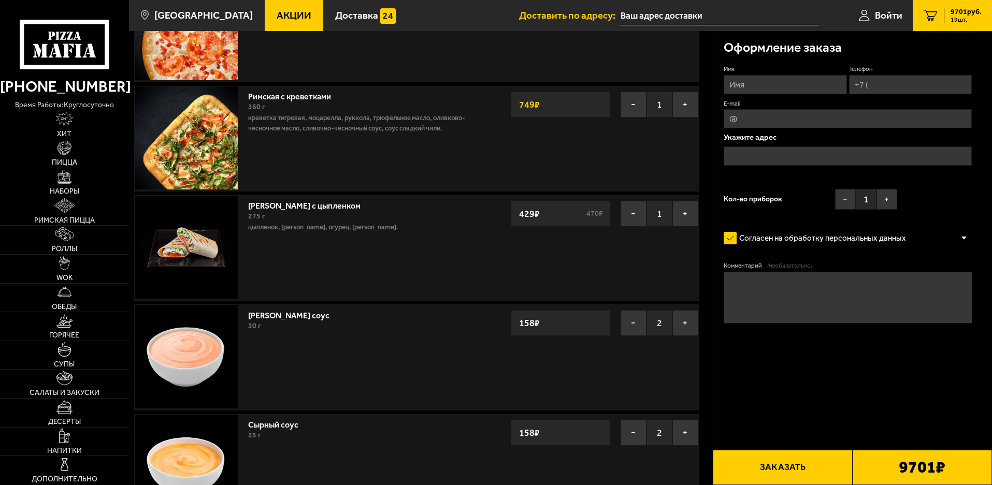
scroll to position [673, 0]
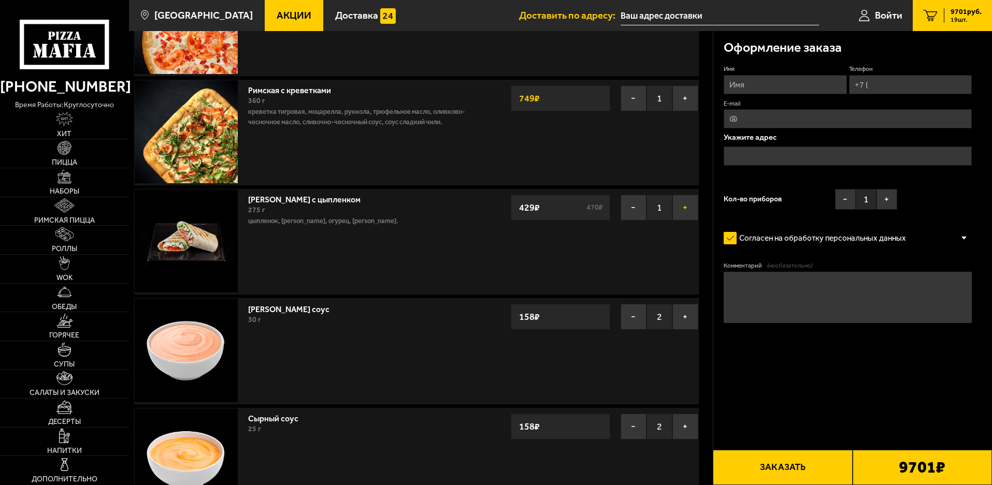
click at [681, 221] on button "+" at bounding box center [685, 208] width 26 height 26
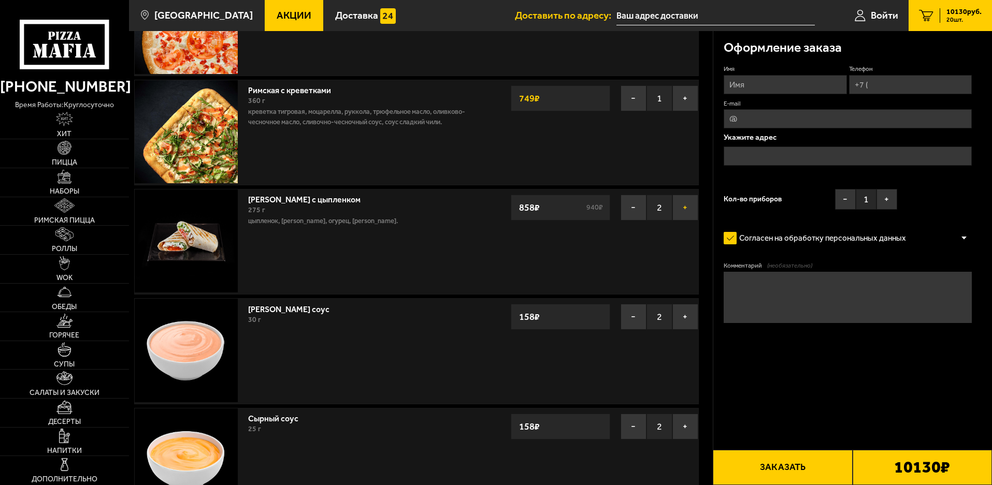
click at [681, 221] on button "+" at bounding box center [685, 208] width 26 height 26
click at [627, 221] on button "−" at bounding box center [633, 208] width 26 height 26
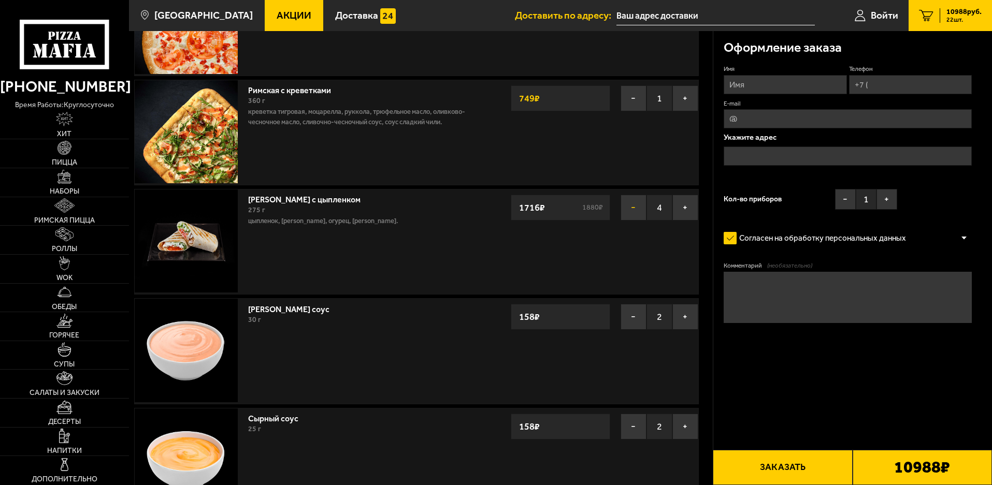
click at [627, 221] on button "−" at bounding box center [633, 208] width 26 height 26
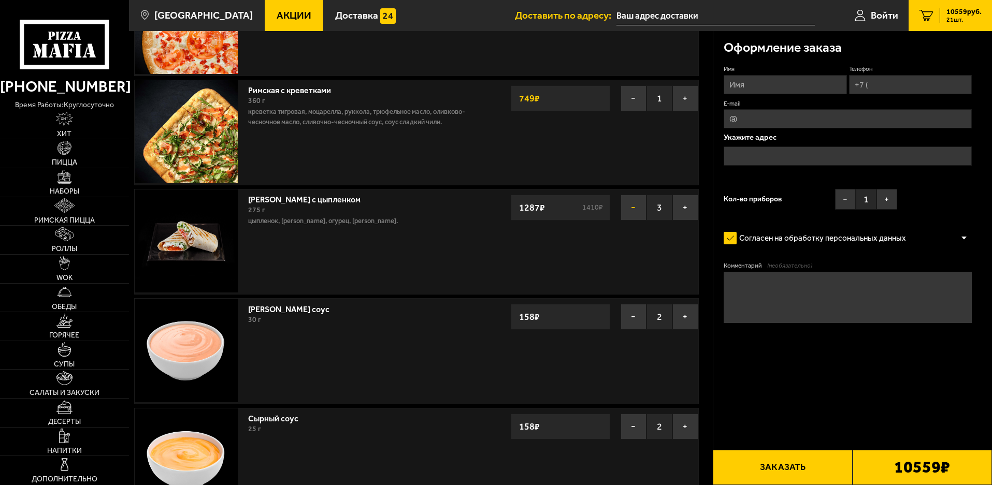
click at [627, 221] on button "−" at bounding box center [633, 208] width 26 height 26
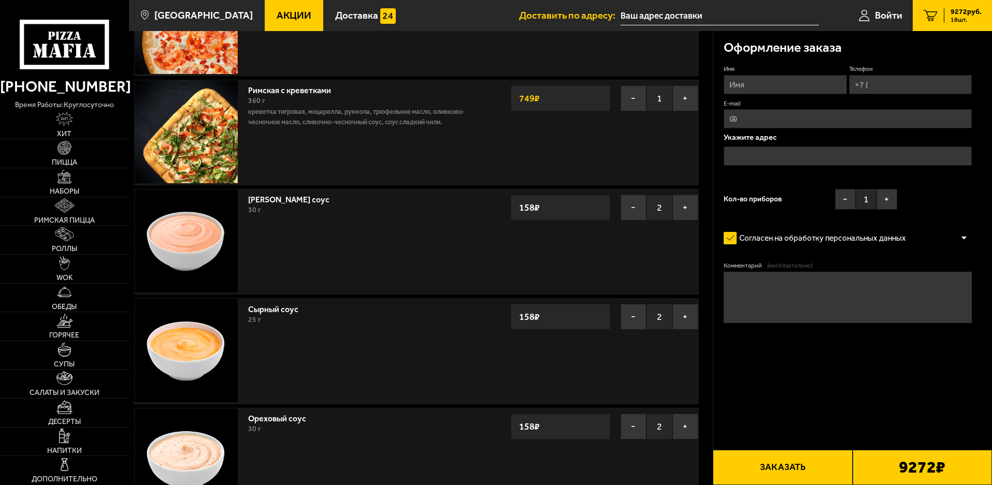
click at [627, 221] on button "−" at bounding box center [633, 208] width 26 height 26
click at [687, 221] on button "+" at bounding box center [685, 208] width 26 height 26
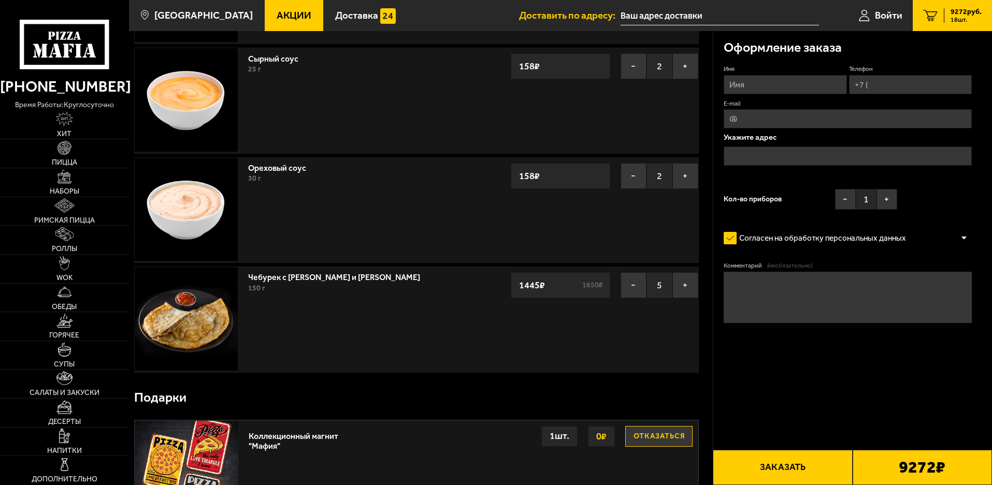
scroll to position [984, 0]
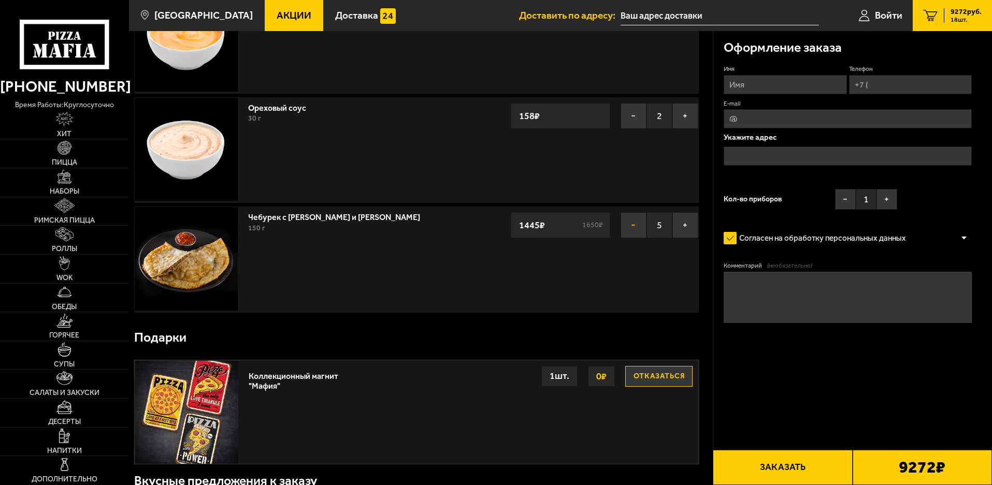
click at [638, 238] on button "−" at bounding box center [633, 225] width 26 height 26
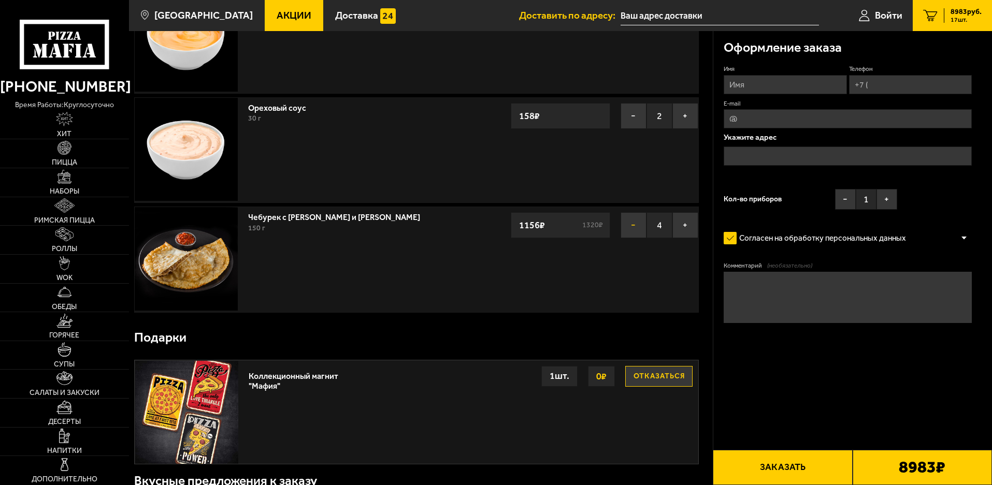
click at [638, 238] on button "−" at bounding box center [633, 225] width 26 height 26
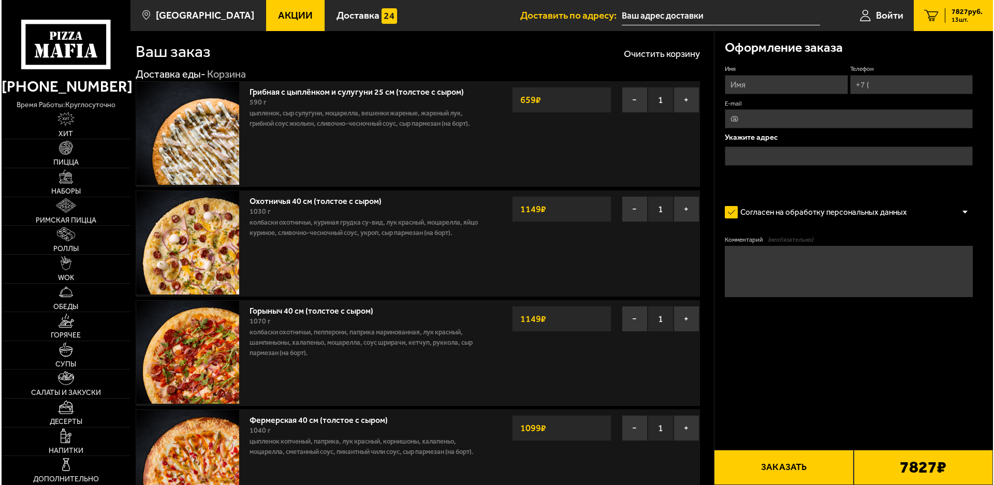
scroll to position [0, 0]
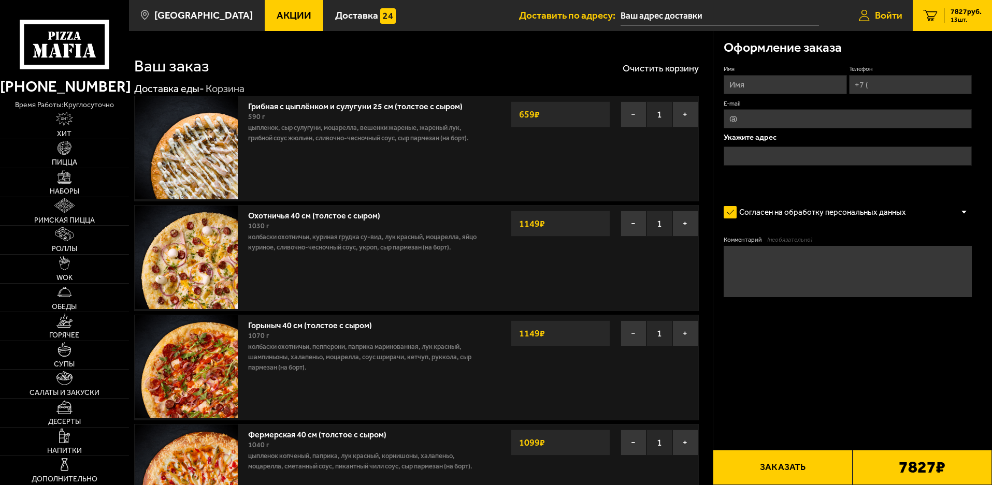
click at [890, 13] on span "Войти" at bounding box center [888, 15] width 27 height 10
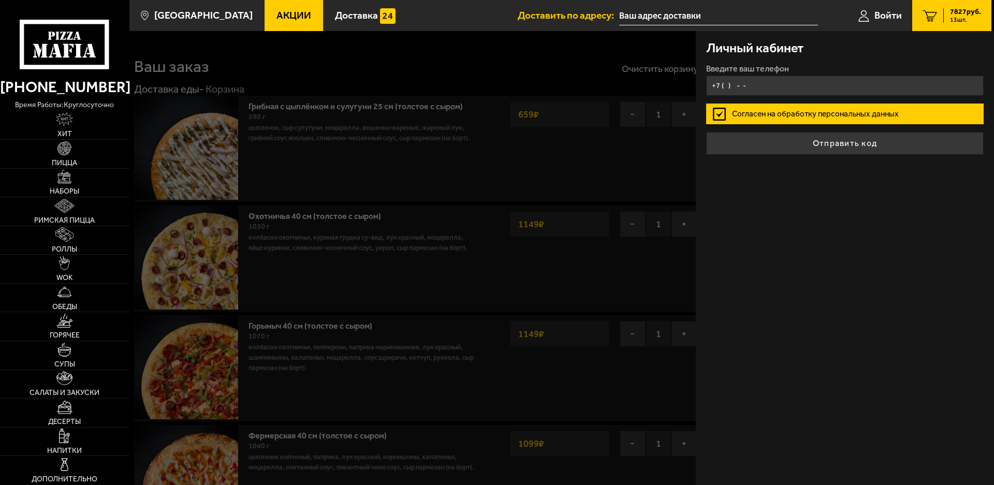
click at [740, 96] on input "+7 ( ) - -" at bounding box center [845, 86] width 278 height 20
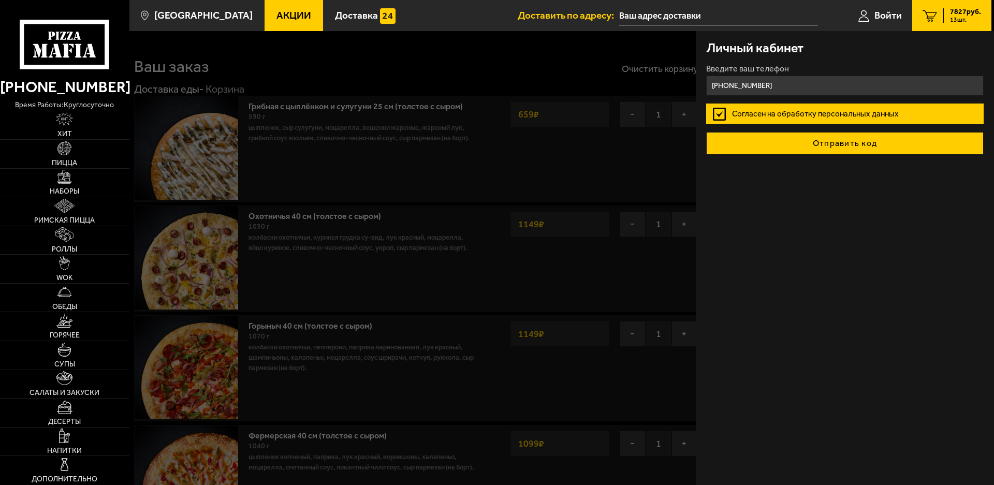
type input "[PHONE_NUMBER]"
click at [775, 155] on button "Отправить код" at bounding box center [845, 143] width 278 height 23
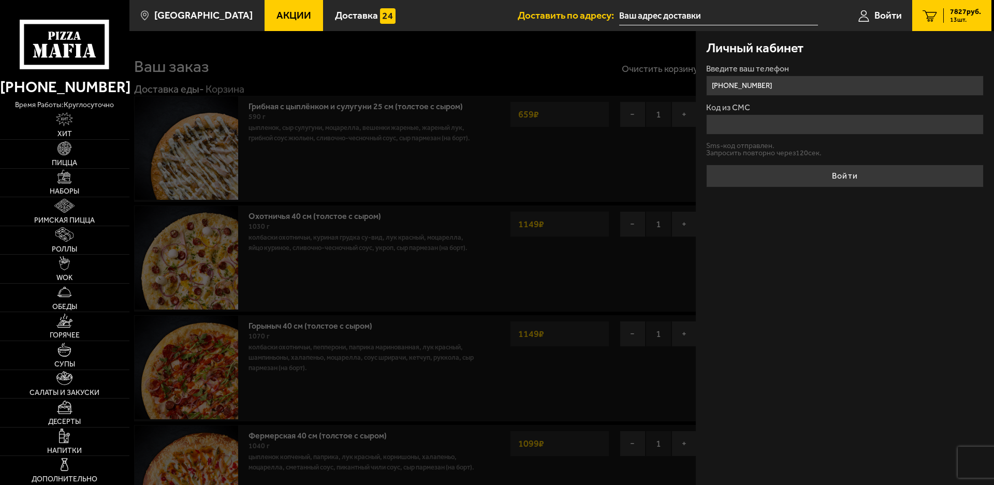
click at [739, 135] on input "Код из СМС" at bounding box center [845, 124] width 278 height 20
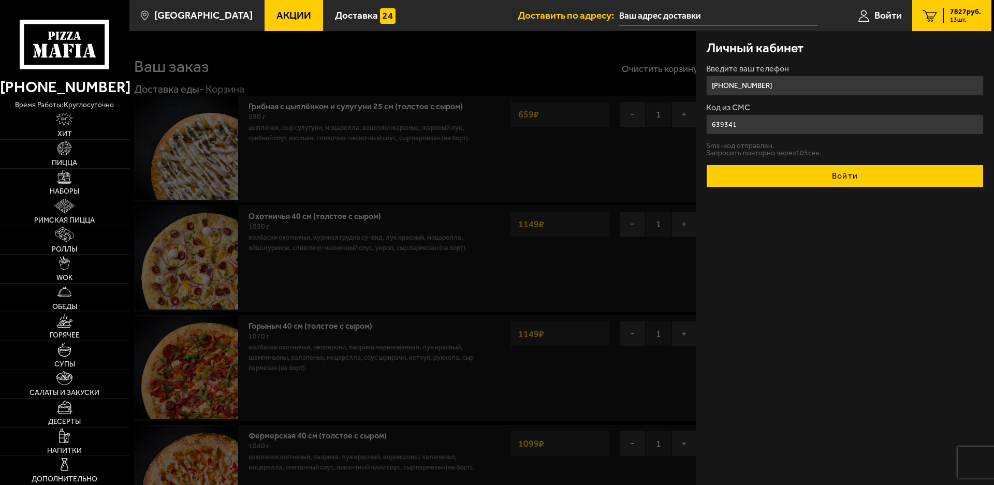
type input "639341"
click at [820, 187] on button "Войти" at bounding box center [845, 176] width 278 height 23
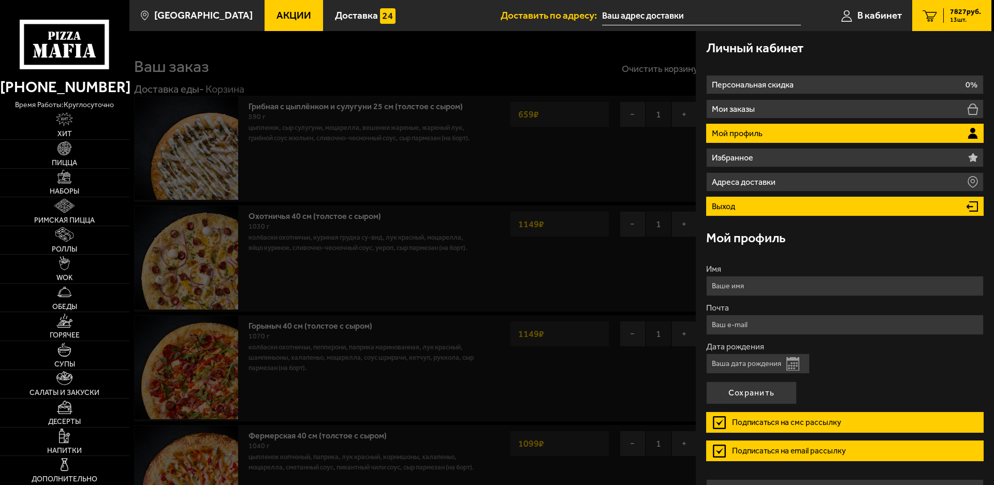
type input "[PHONE_NUMBER]"
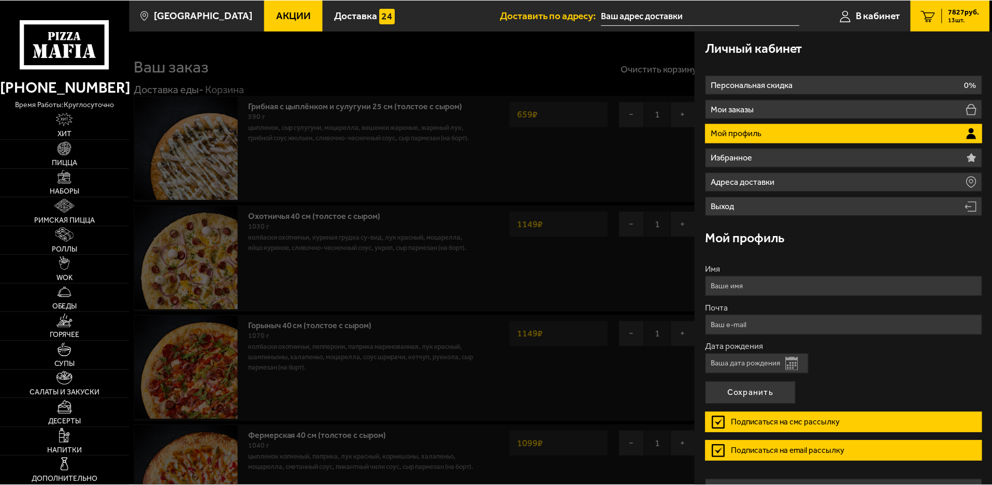
scroll to position [89, 0]
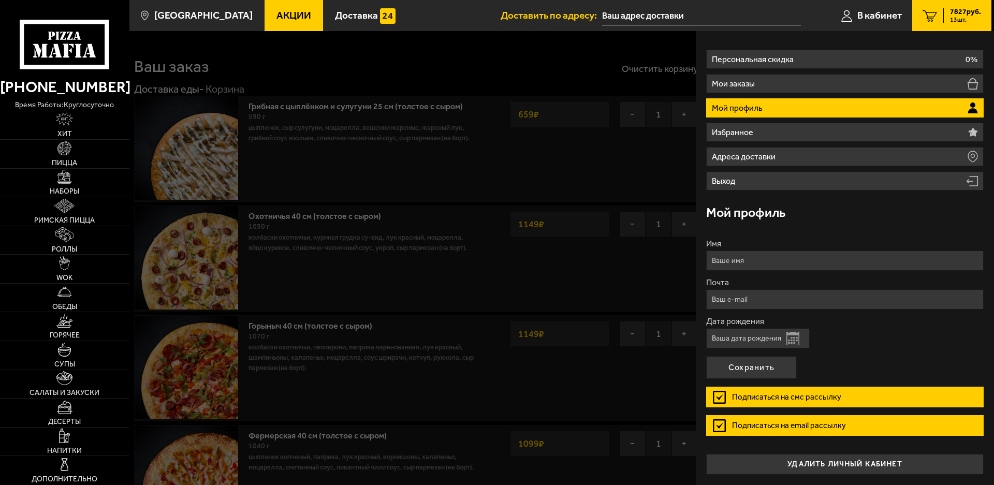
click at [774, 254] on input "Имя" at bounding box center [845, 261] width 278 height 20
type input "[PERSON_NAME]"
click at [746, 299] on input "Почта" at bounding box center [845, 299] width 278 height 20
type input "[EMAIL_ADDRESS][DOMAIN_NAME]"
click at [735, 338] on input "Дата рождения" at bounding box center [758, 338] width 104 height 20
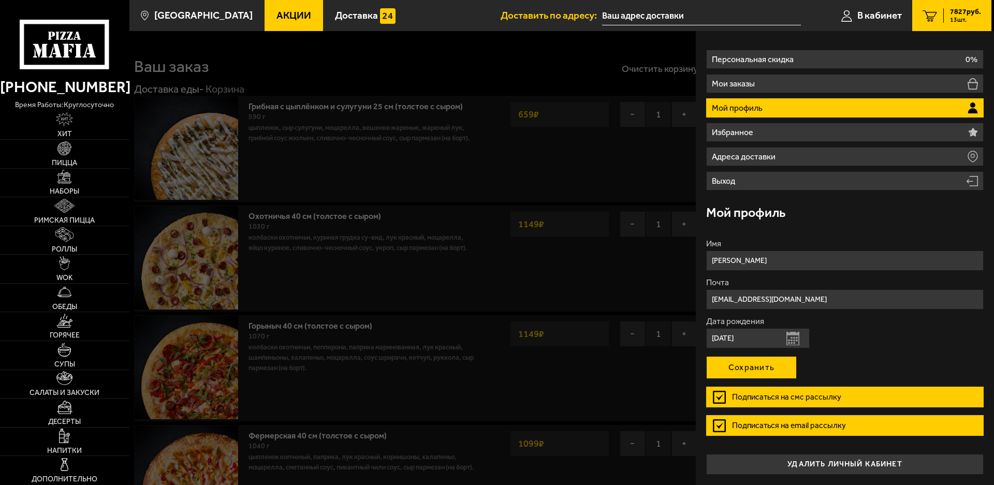
type input "[DATE]"
click at [737, 367] on button "Сохранить" at bounding box center [751, 367] width 91 height 23
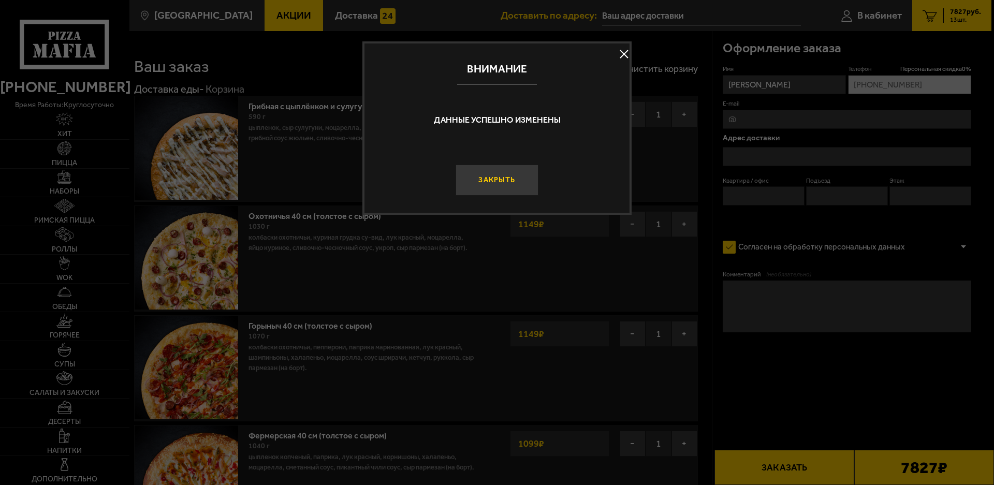
click at [512, 196] on button "Закрыть" at bounding box center [497, 180] width 83 height 31
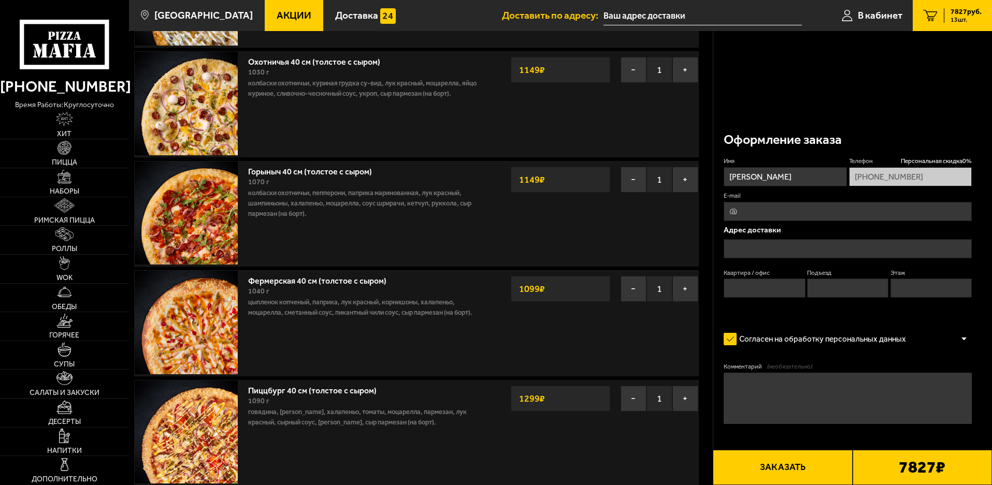
scroll to position [0, 0]
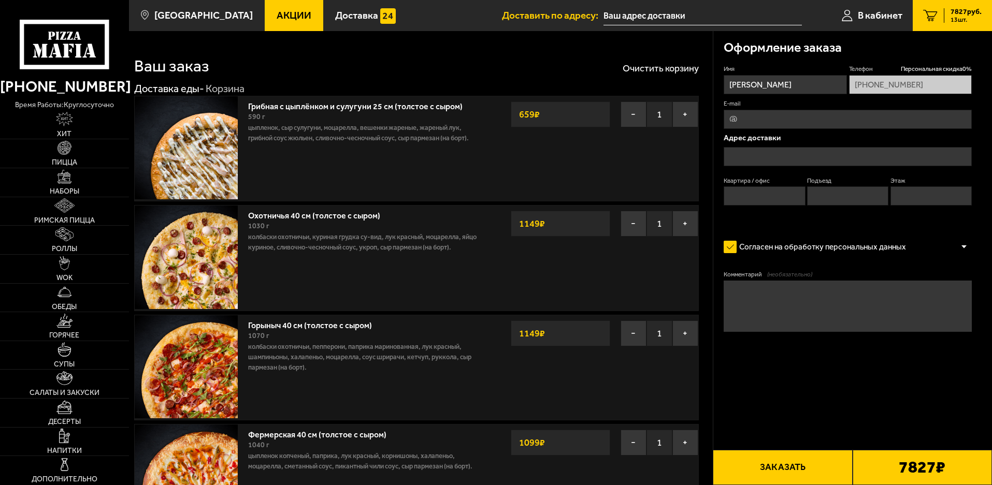
click at [84, 37] on icon at bounding box center [64, 44] width 89 height 49
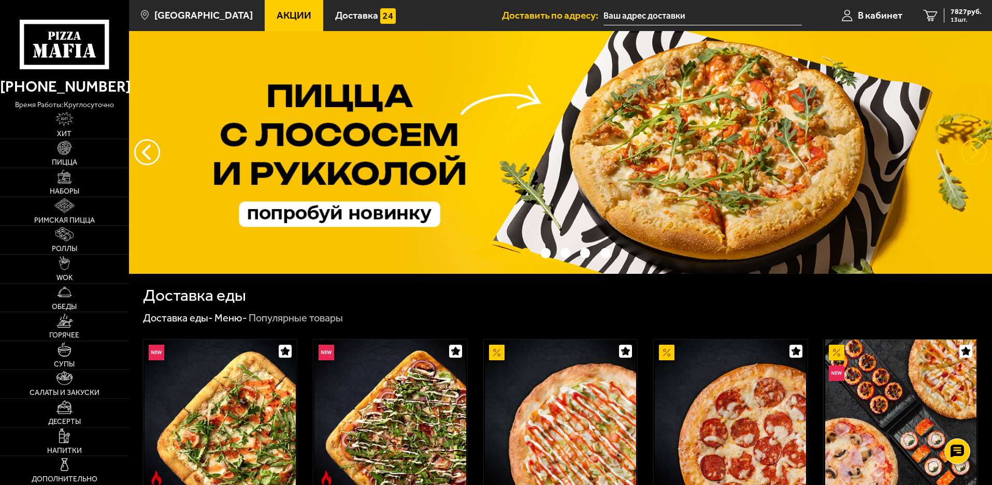
click at [967, 147] on button "предыдущий" at bounding box center [973, 152] width 26 height 26
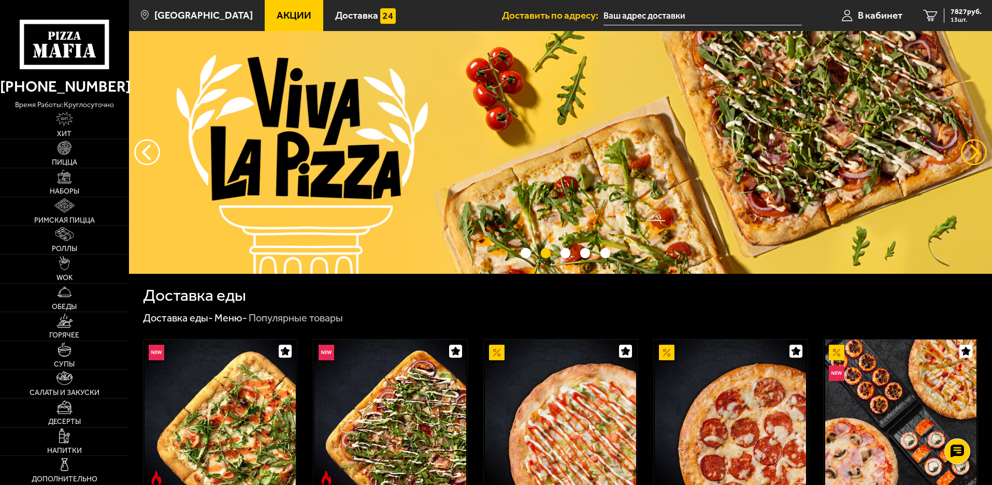
click at [967, 147] on button "предыдущий" at bounding box center [973, 152] width 26 height 26
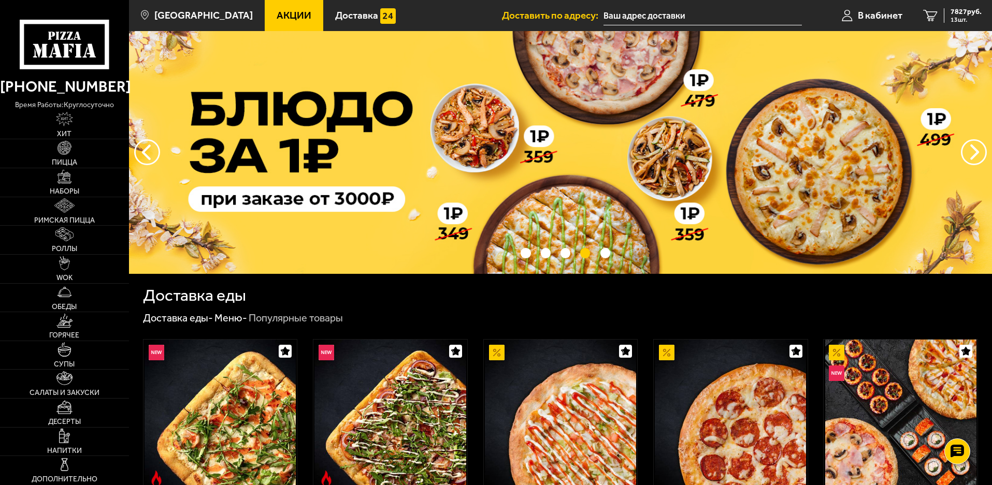
click at [625, 180] on img at bounding box center [560, 152] width 863 height 243
